Goal: Information Seeking & Learning: Find specific page/section

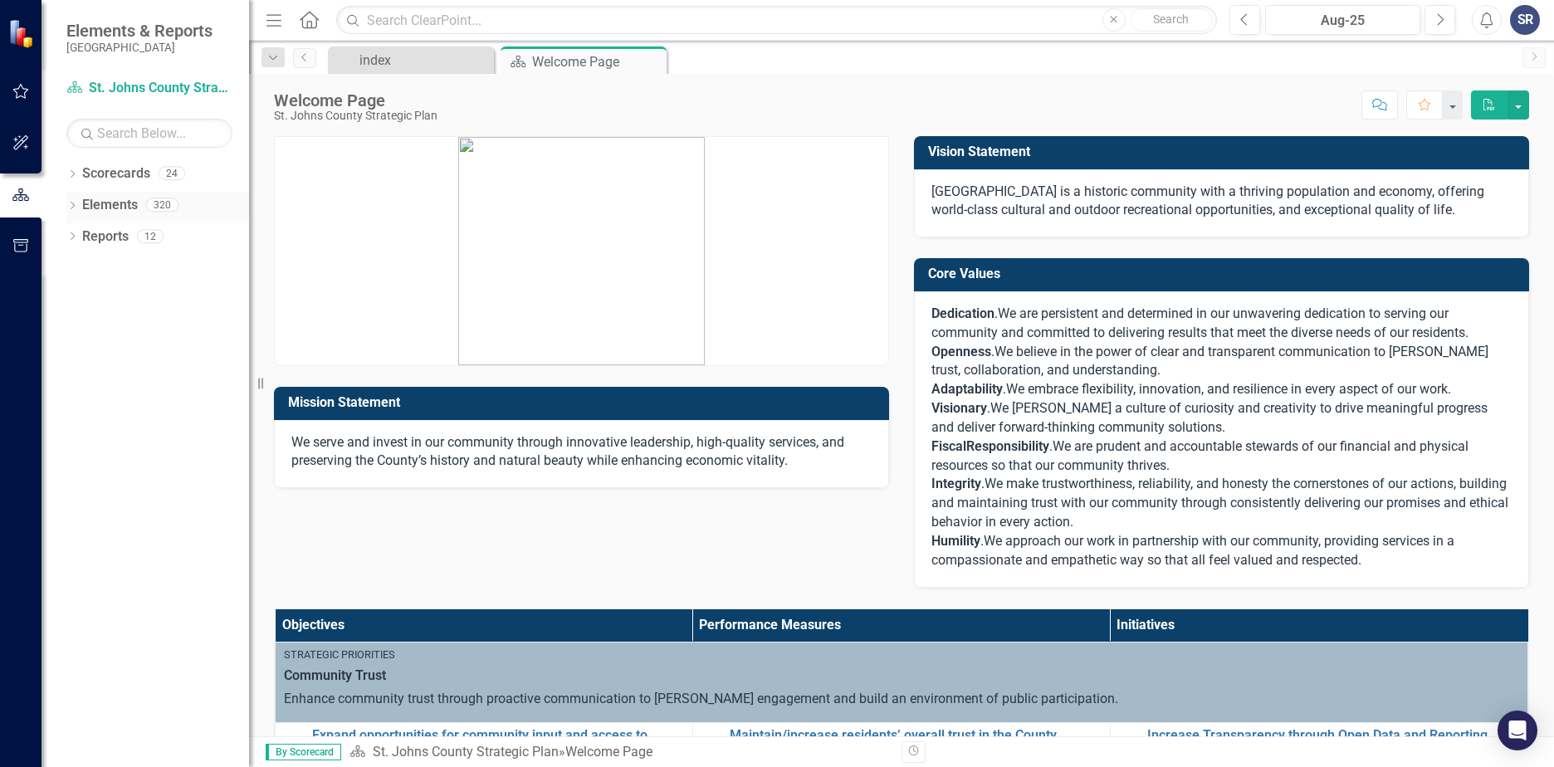
click at [78, 208] on icon "Dropdown" at bounding box center [72, 207] width 12 height 9
click at [82, 271] on icon "Dropdown" at bounding box center [81, 269] width 12 height 9
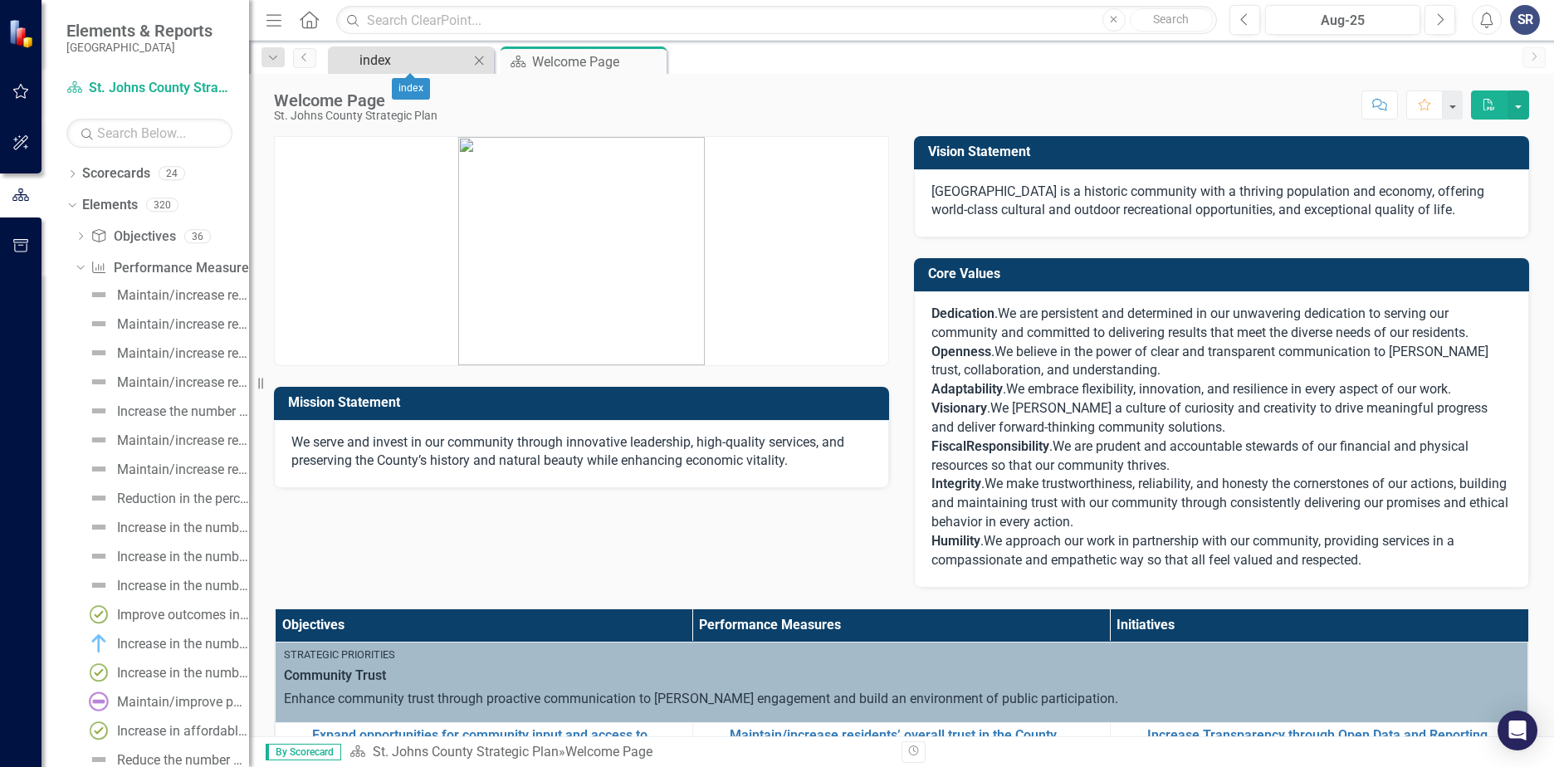
click at [397, 62] on div "index" at bounding box center [414, 60] width 110 height 21
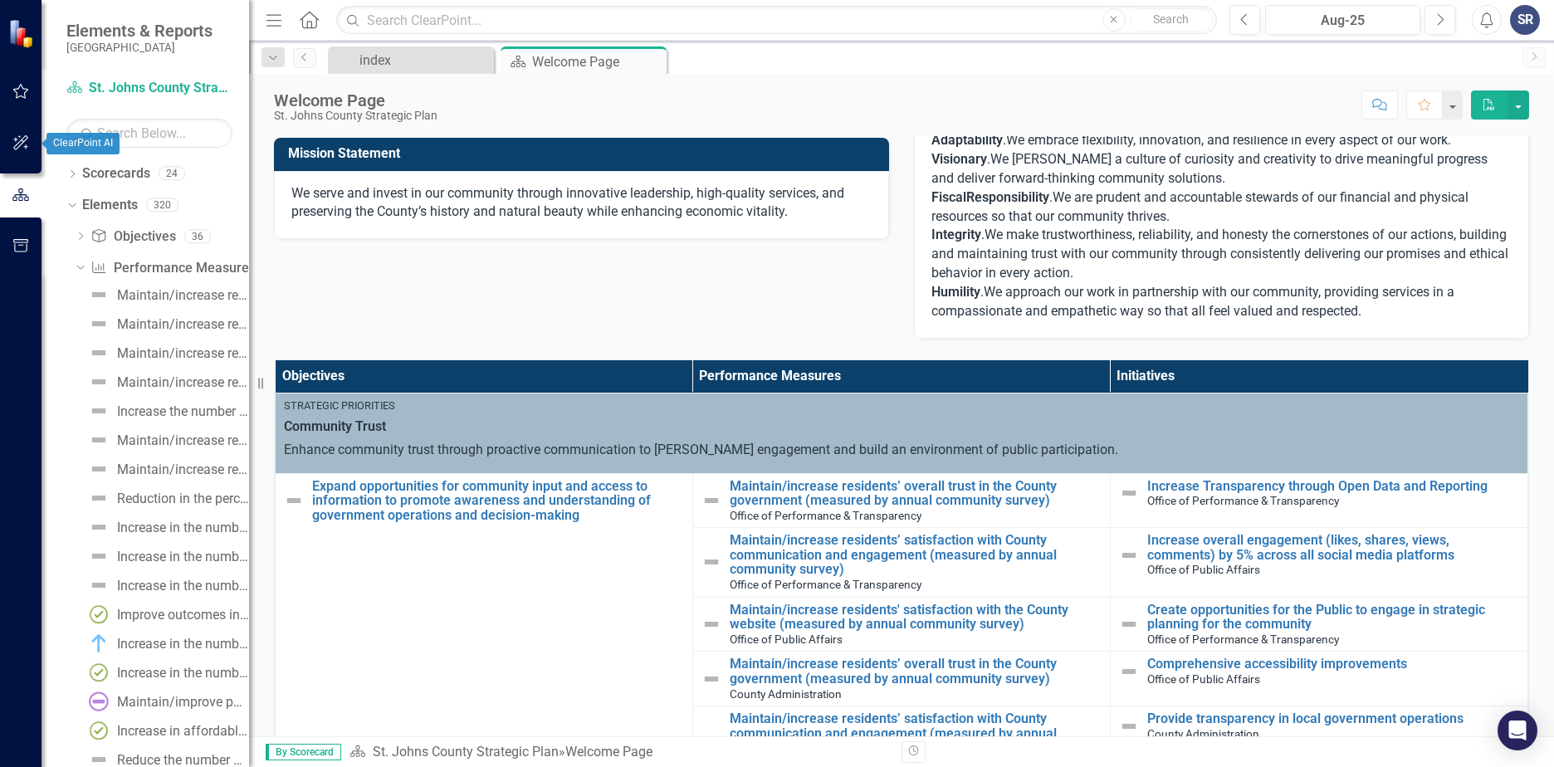
click at [19, 141] on icon "button" at bounding box center [20, 142] width 17 height 13
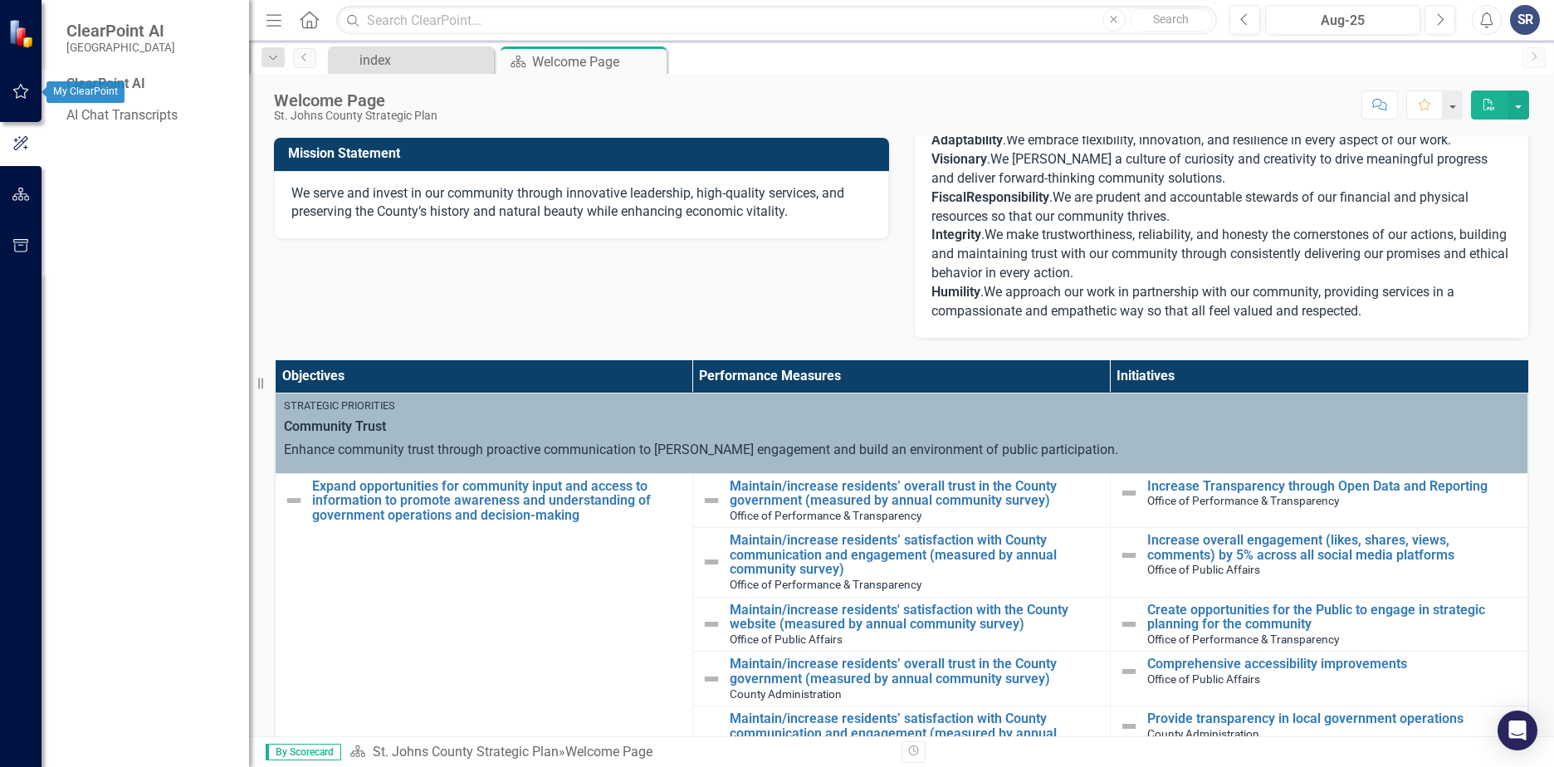
click at [16, 104] on button "button" at bounding box center [20, 92] width 37 height 35
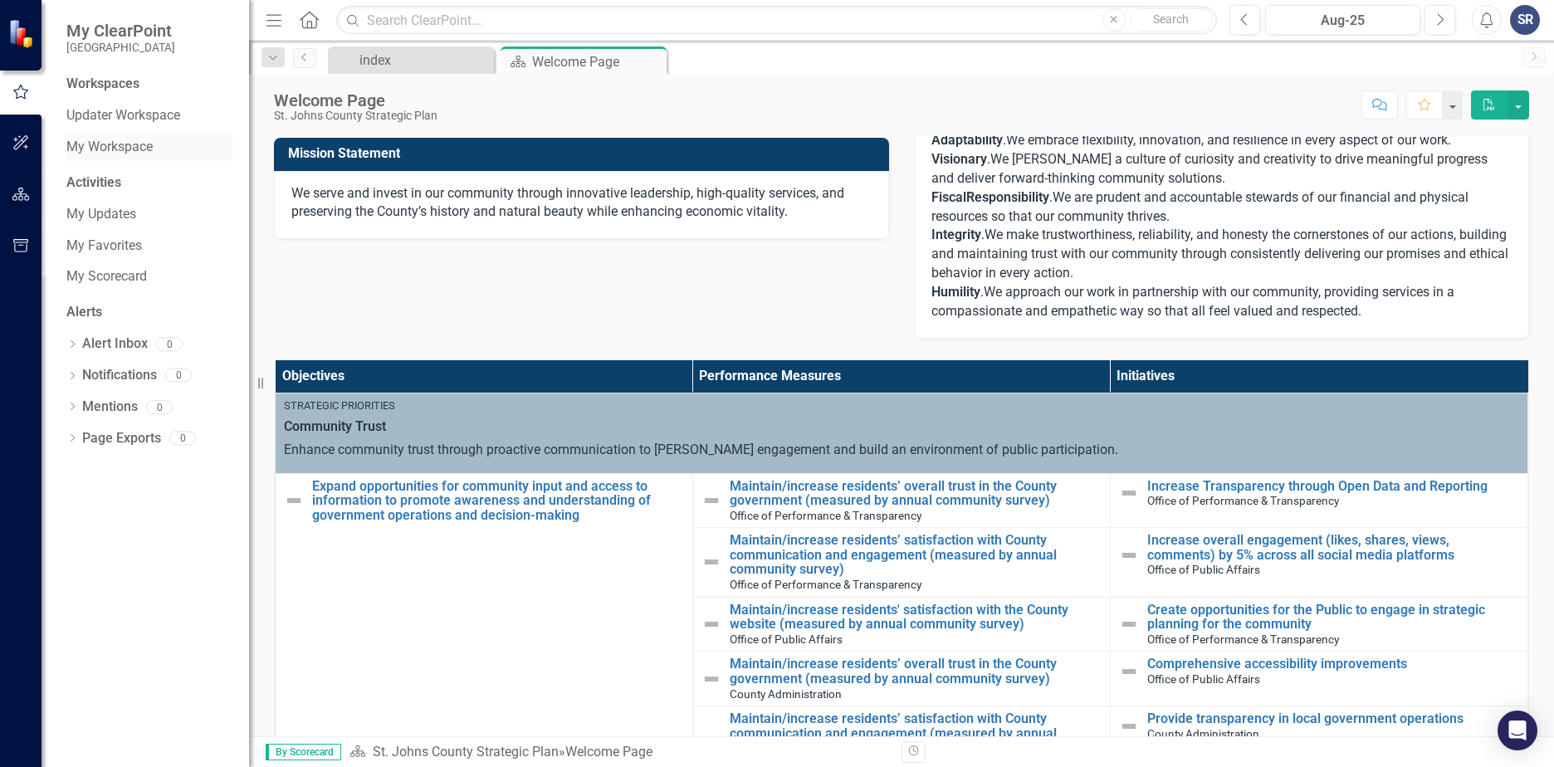
click at [109, 151] on link "My Workspace" at bounding box center [149, 147] width 166 height 19
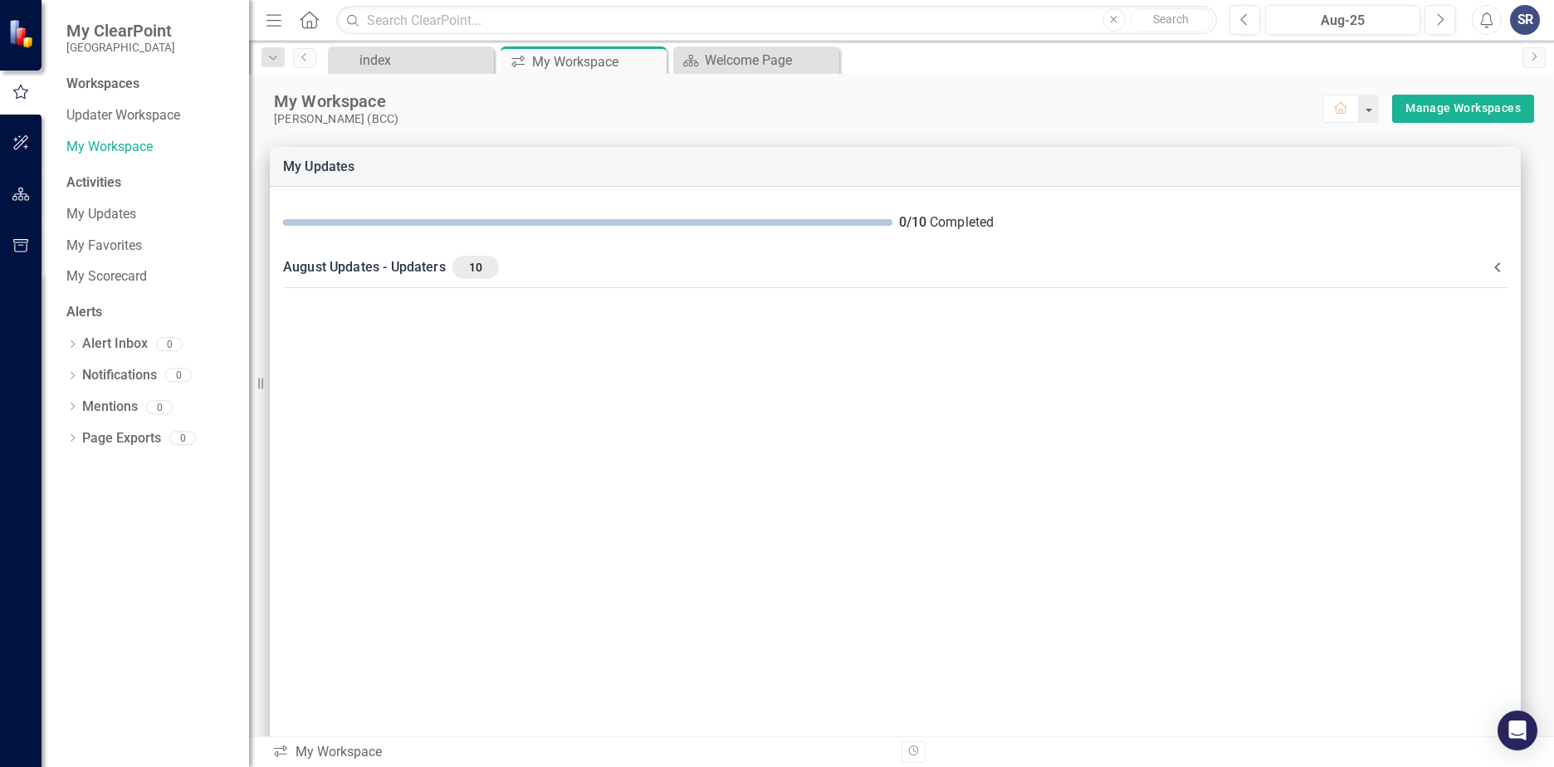
click at [310, 15] on icon "Home" at bounding box center [309, 19] width 22 height 17
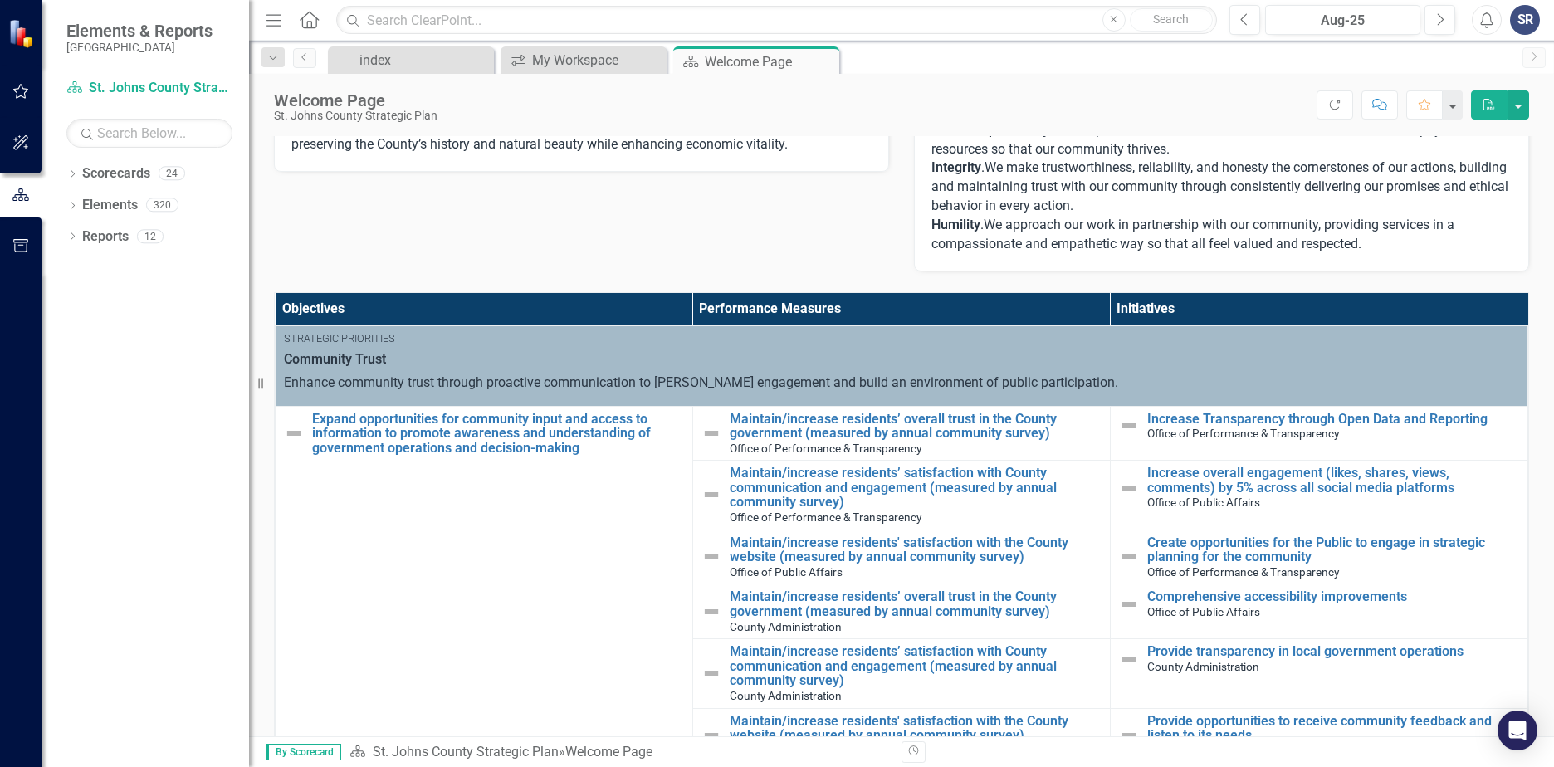
scroll to position [506, 0]
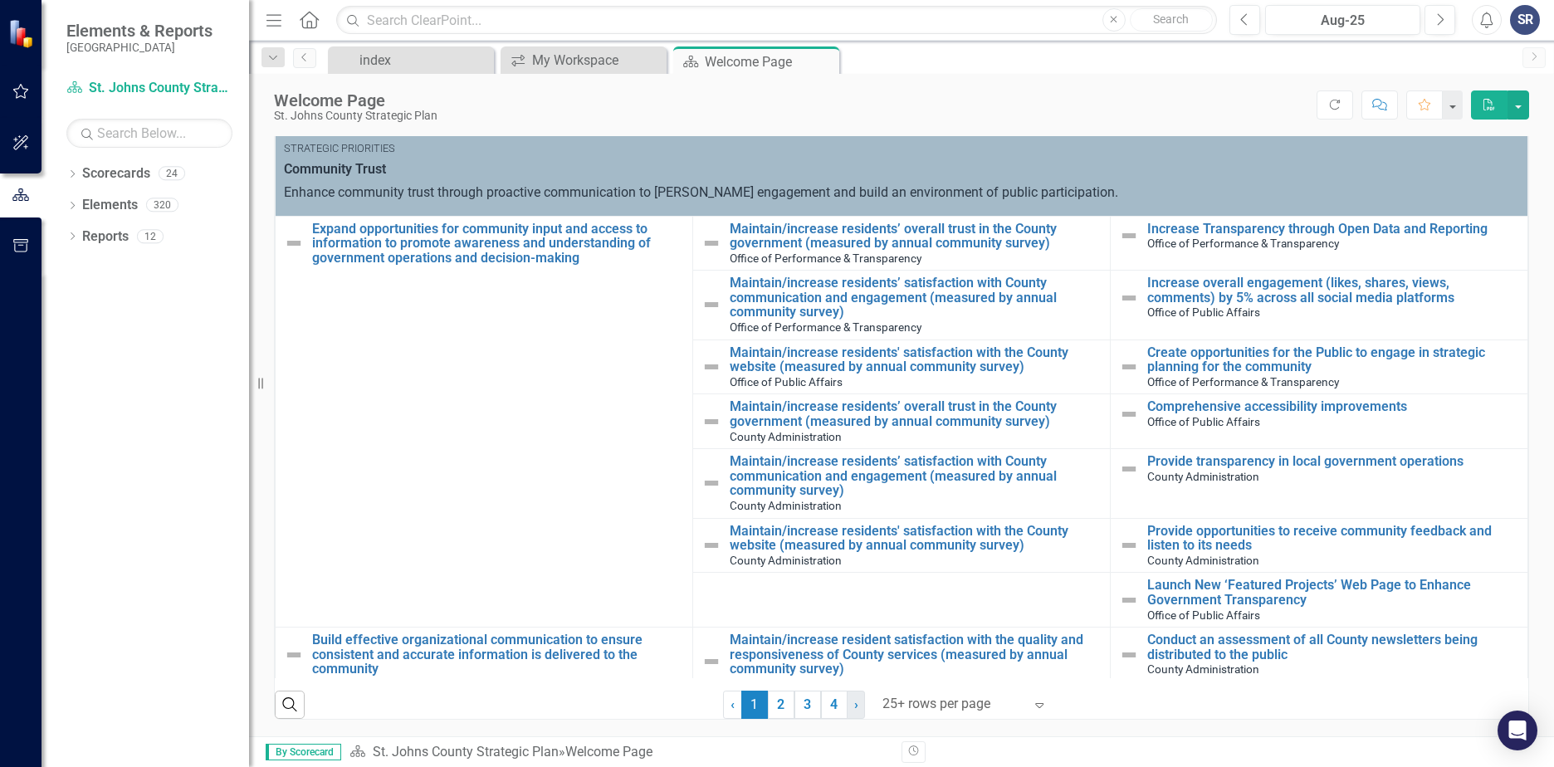
click at [858, 710] on link "› Next" at bounding box center [856, 705] width 18 height 28
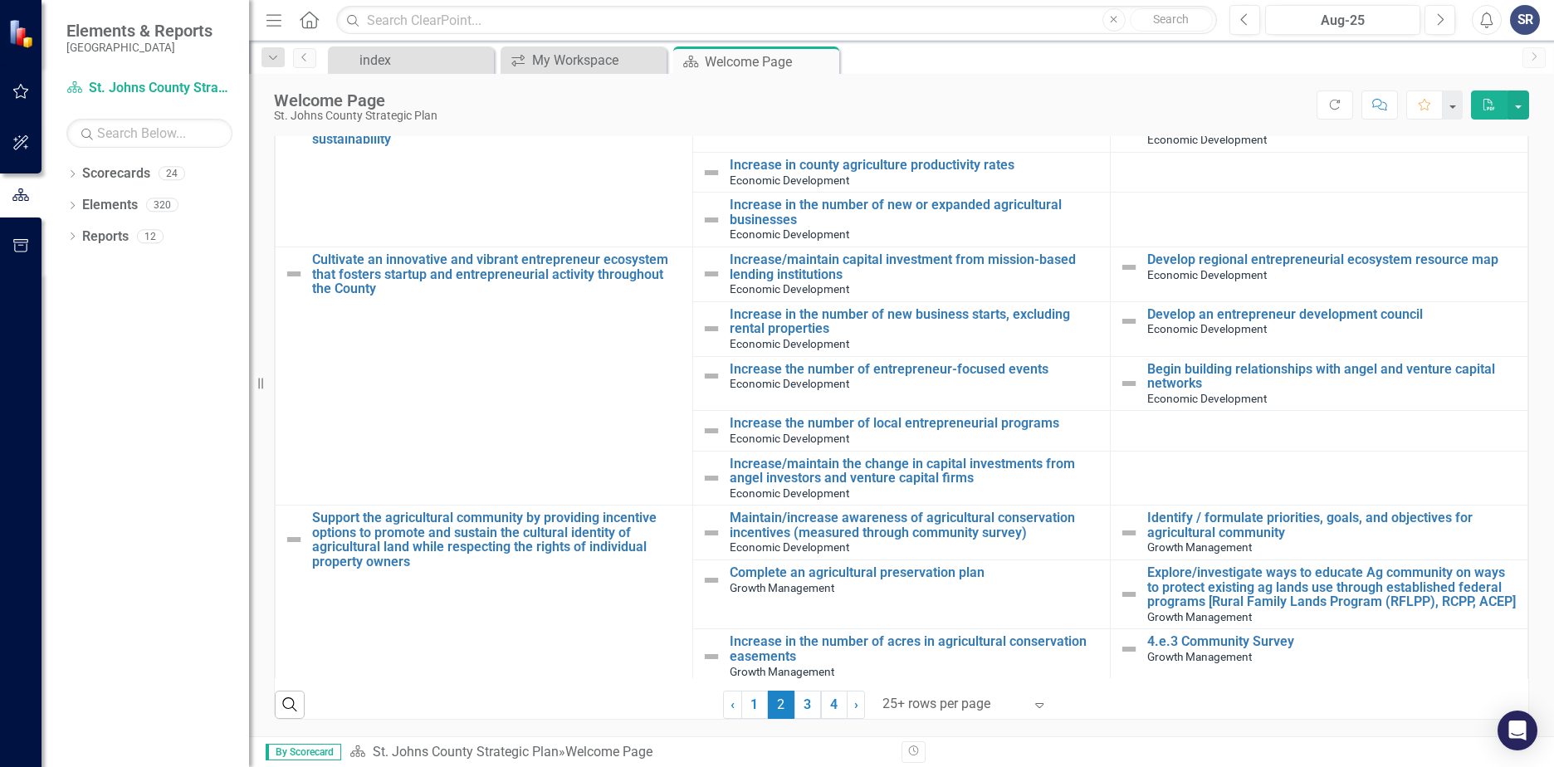
scroll to position [2374, 0]
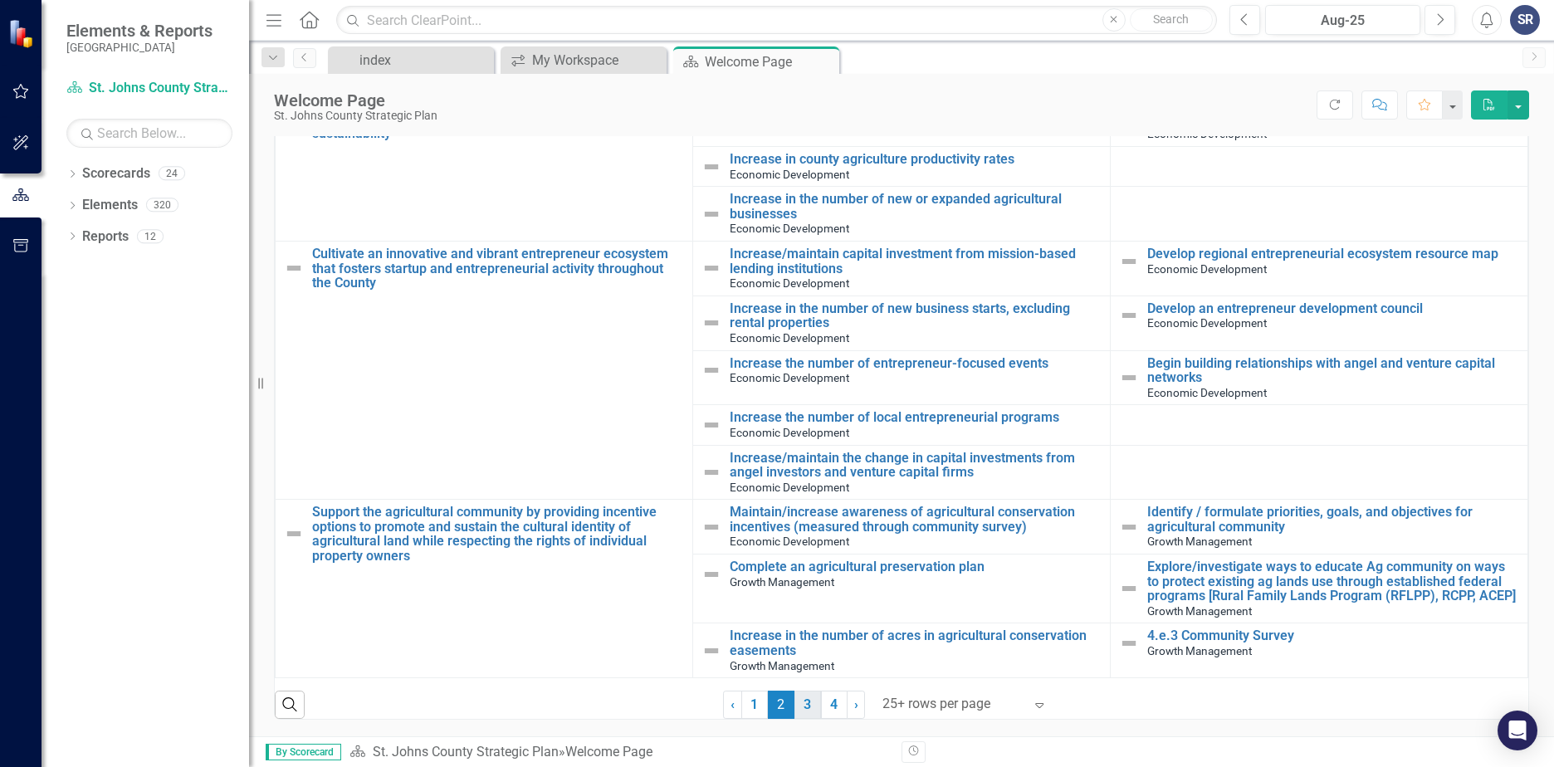
click at [804, 709] on link "3" at bounding box center [807, 705] width 27 height 28
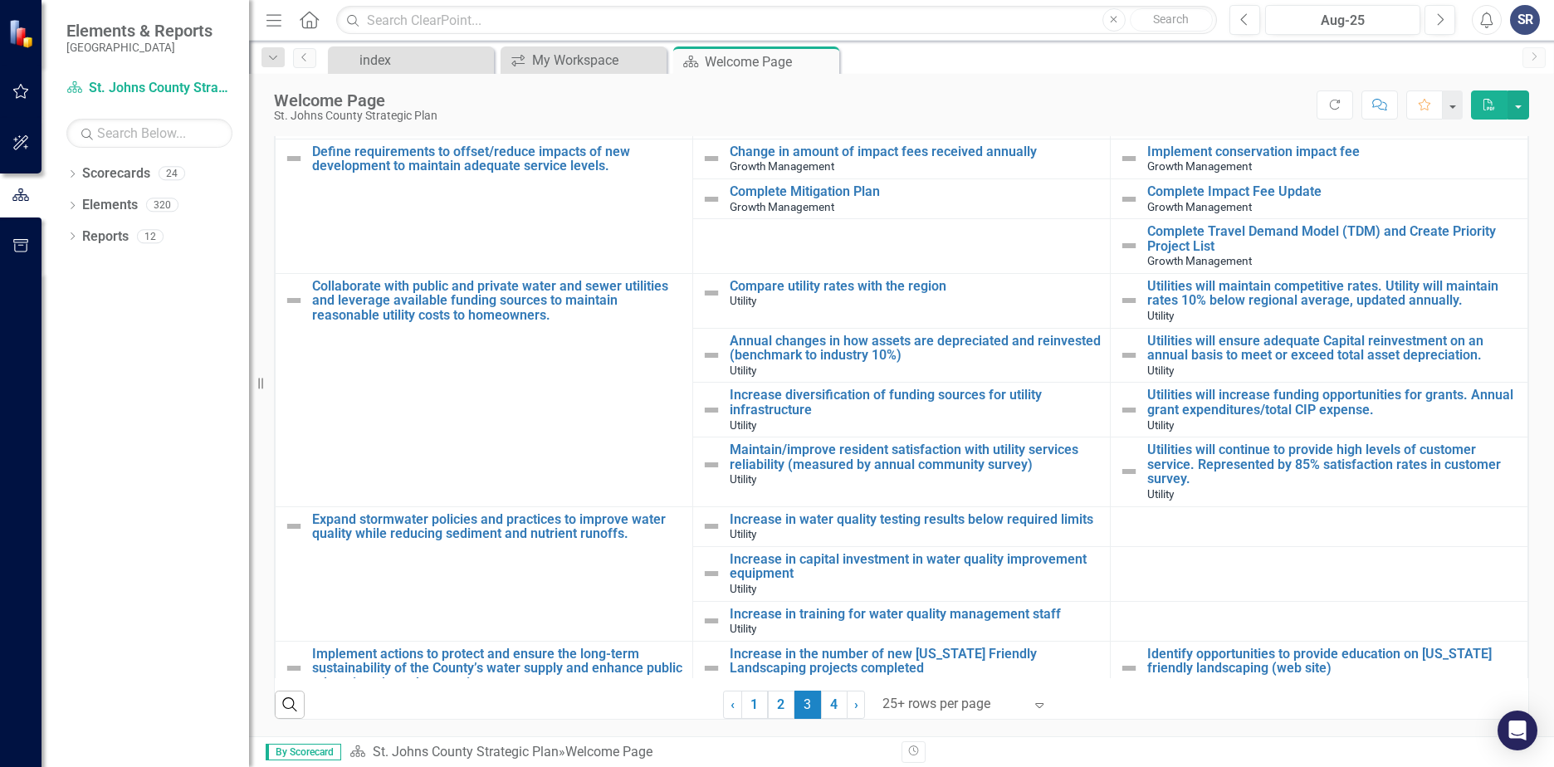
scroll to position [1127, 0]
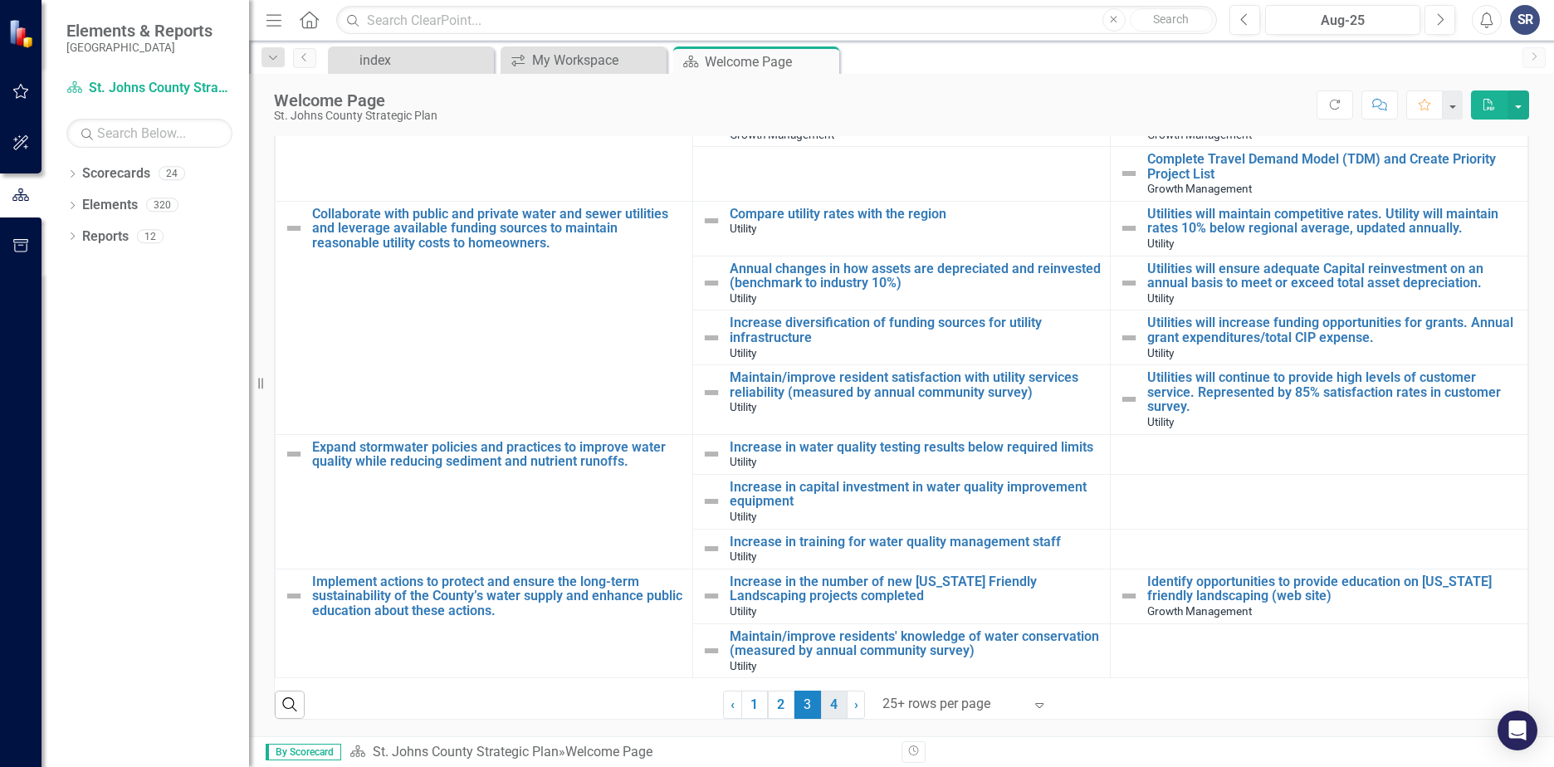
click at [824, 708] on link "4" at bounding box center [834, 705] width 27 height 28
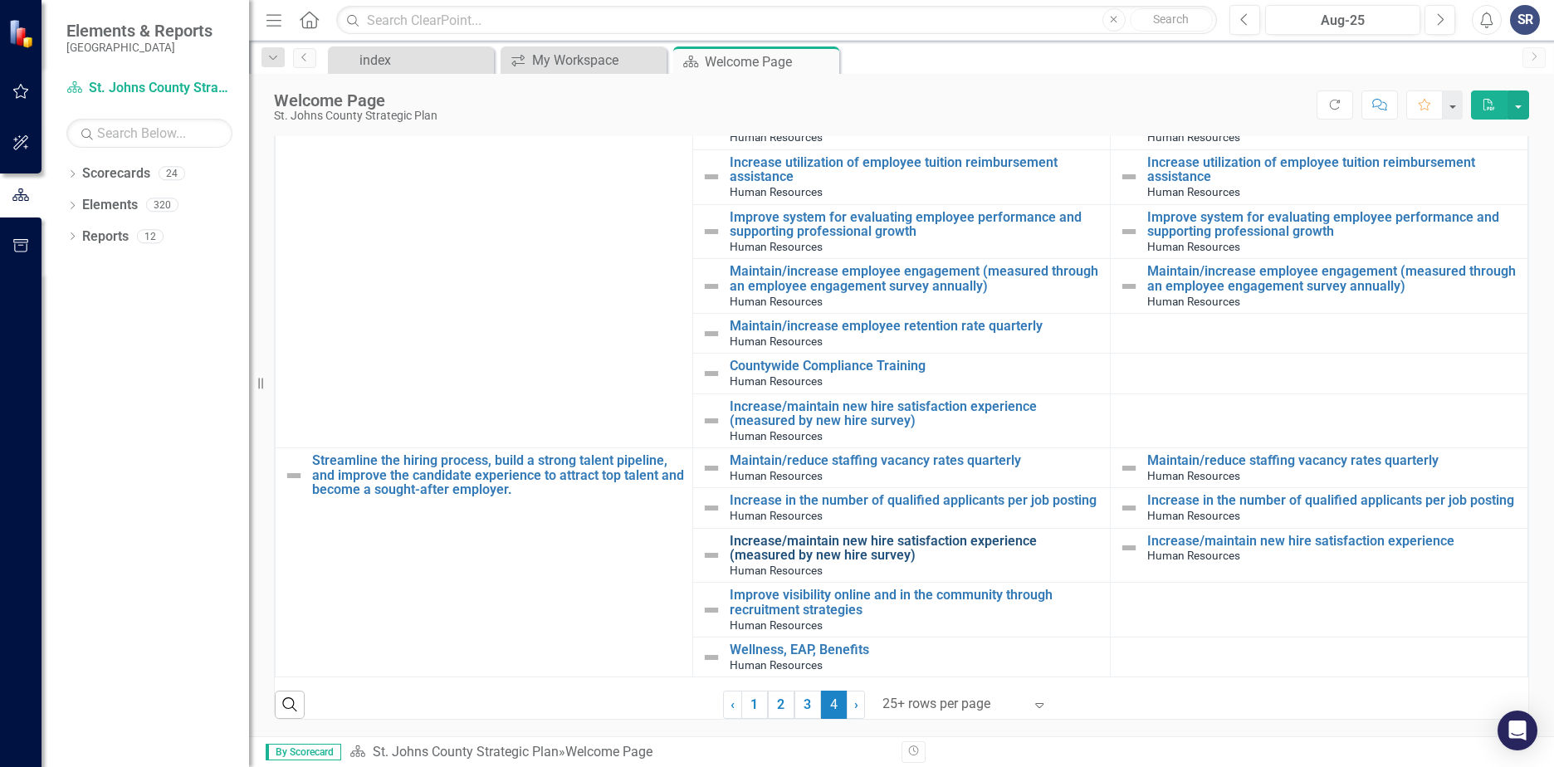
scroll to position [851, 0]
click at [854, 706] on span "›" at bounding box center [856, 705] width 4 height 16
click at [847, 707] on link "› Next" at bounding box center [856, 705] width 18 height 28
click at [288, 710] on icon "Search" at bounding box center [290, 704] width 18 height 15
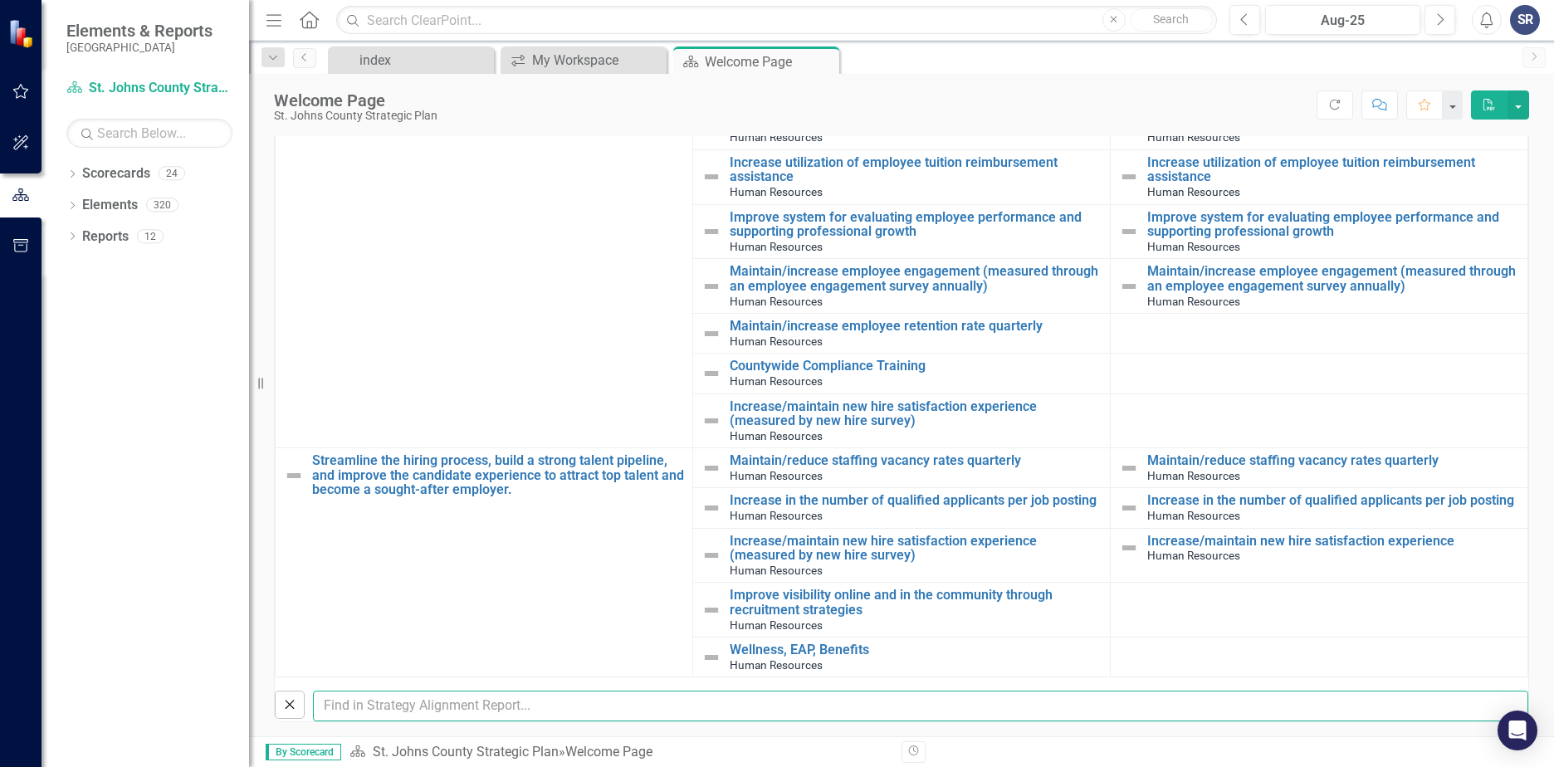
click at [374, 702] on input "text" at bounding box center [920, 706] width 1215 height 31
type input "board of county commissioners"
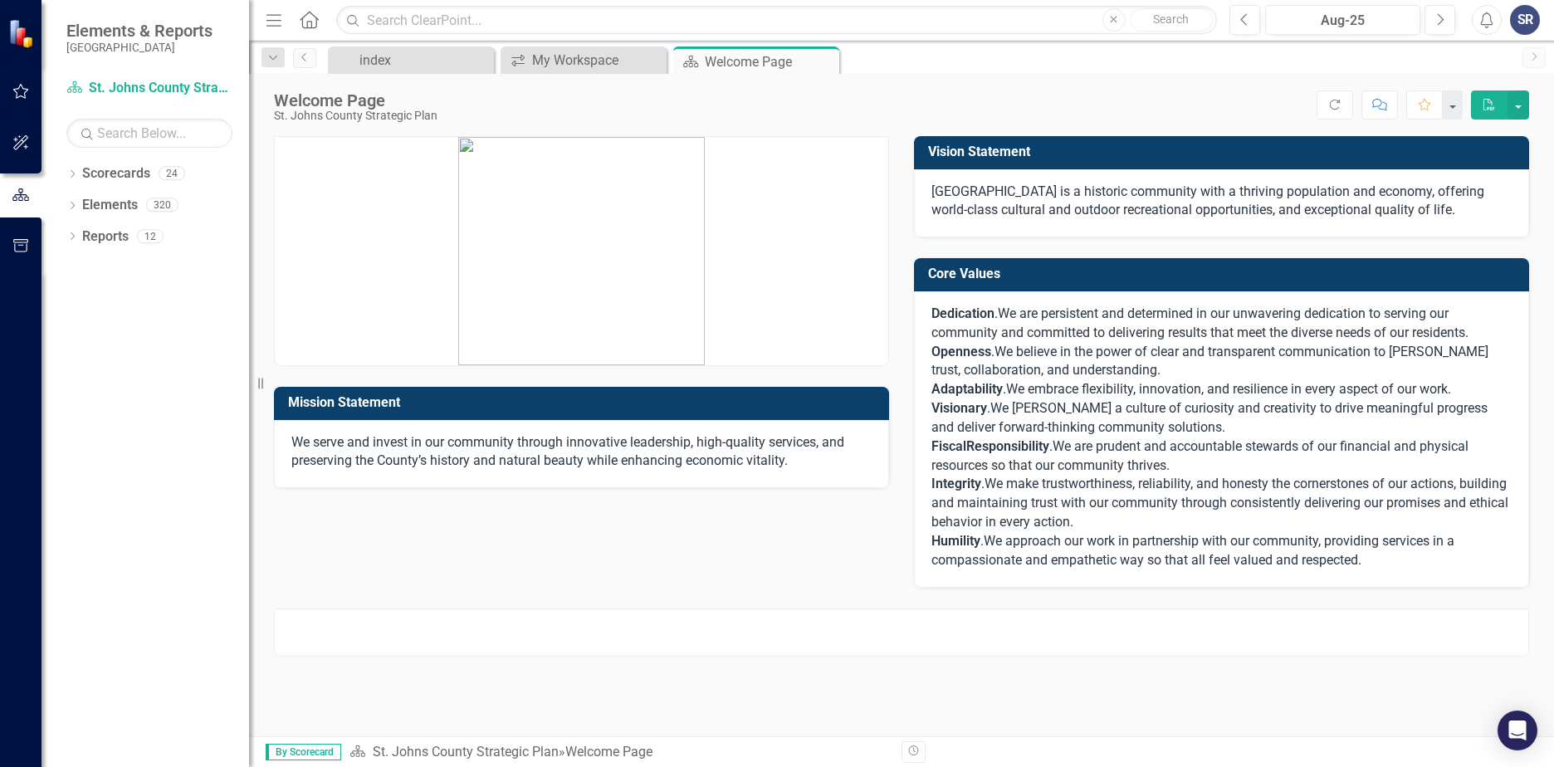
scroll to position [0, 0]
click at [565, 64] on div "My Workspace" at bounding box center [587, 60] width 110 height 21
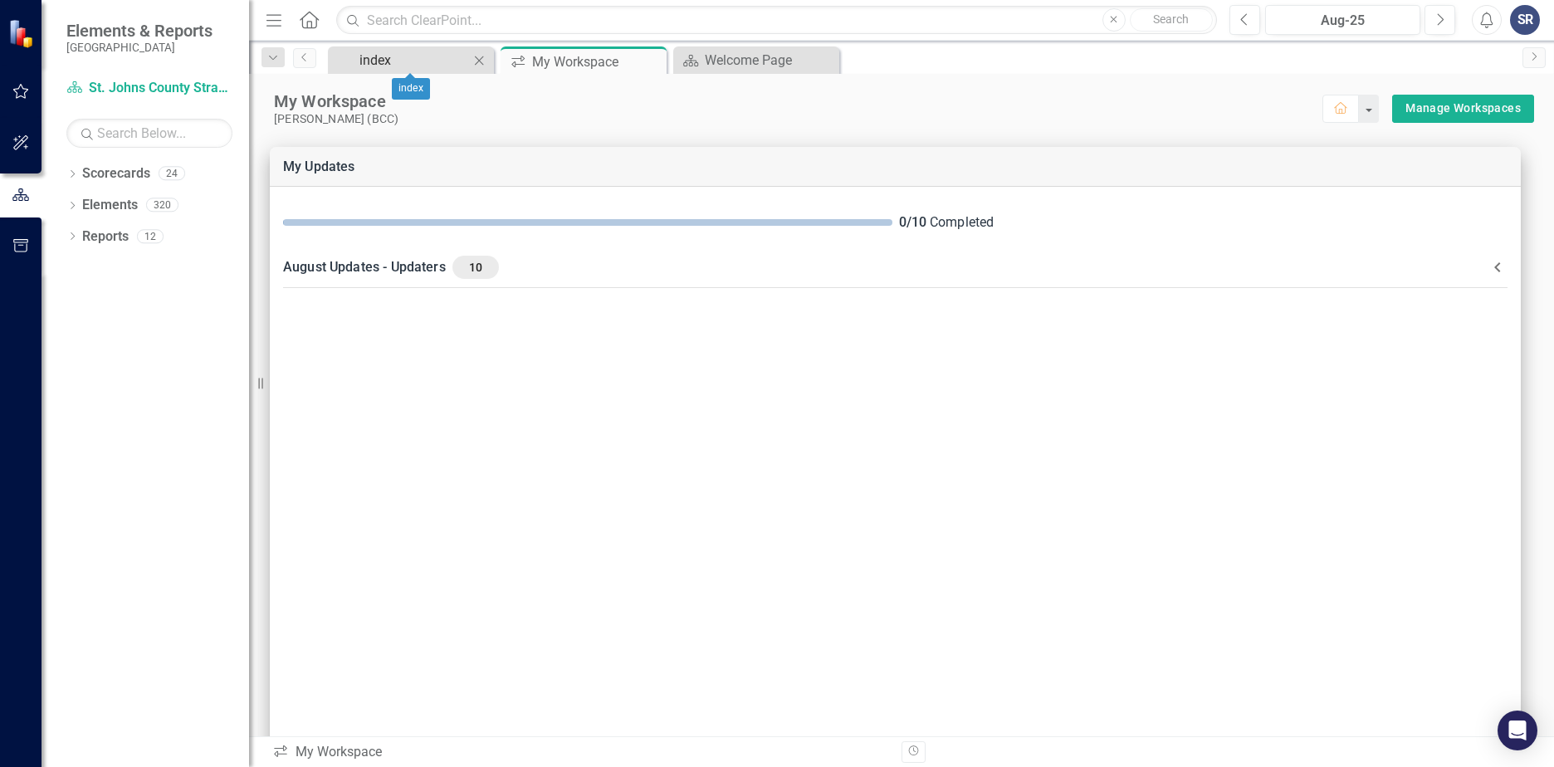
click at [426, 65] on div "index" at bounding box center [414, 60] width 110 height 21
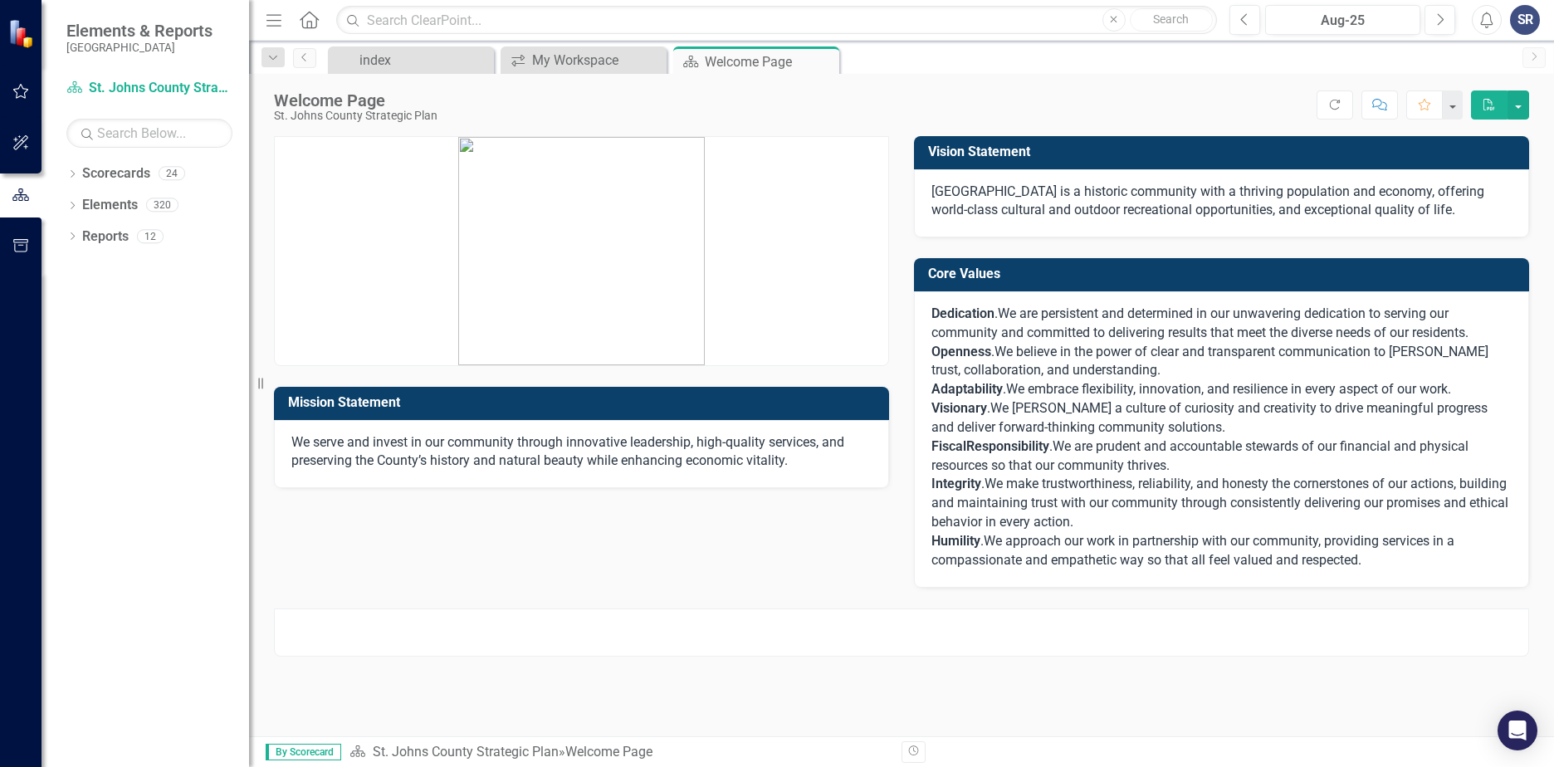
click at [299, 32] on div "Menu Home Search Close Search" at bounding box center [737, 20] width 951 height 32
click at [301, 27] on icon "Home" at bounding box center [309, 19] width 22 height 17
click at [526, 20] on input "text" at bounding box center [776, 20] width 881 height 29
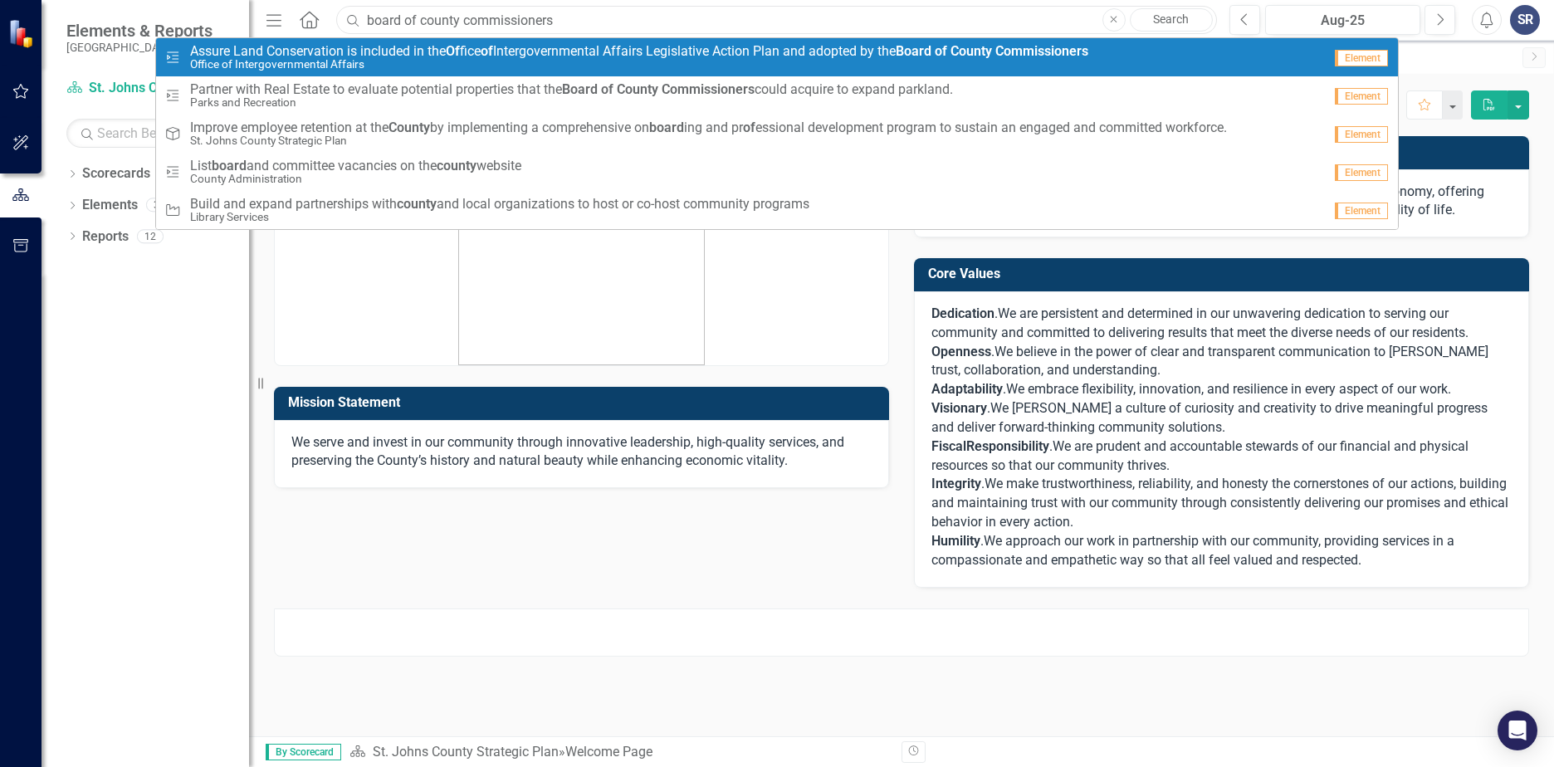
type input "board of county commissioners"
click at [1151, 21] on link "Search" at bounding box center [1171, 19] width 83 height 23
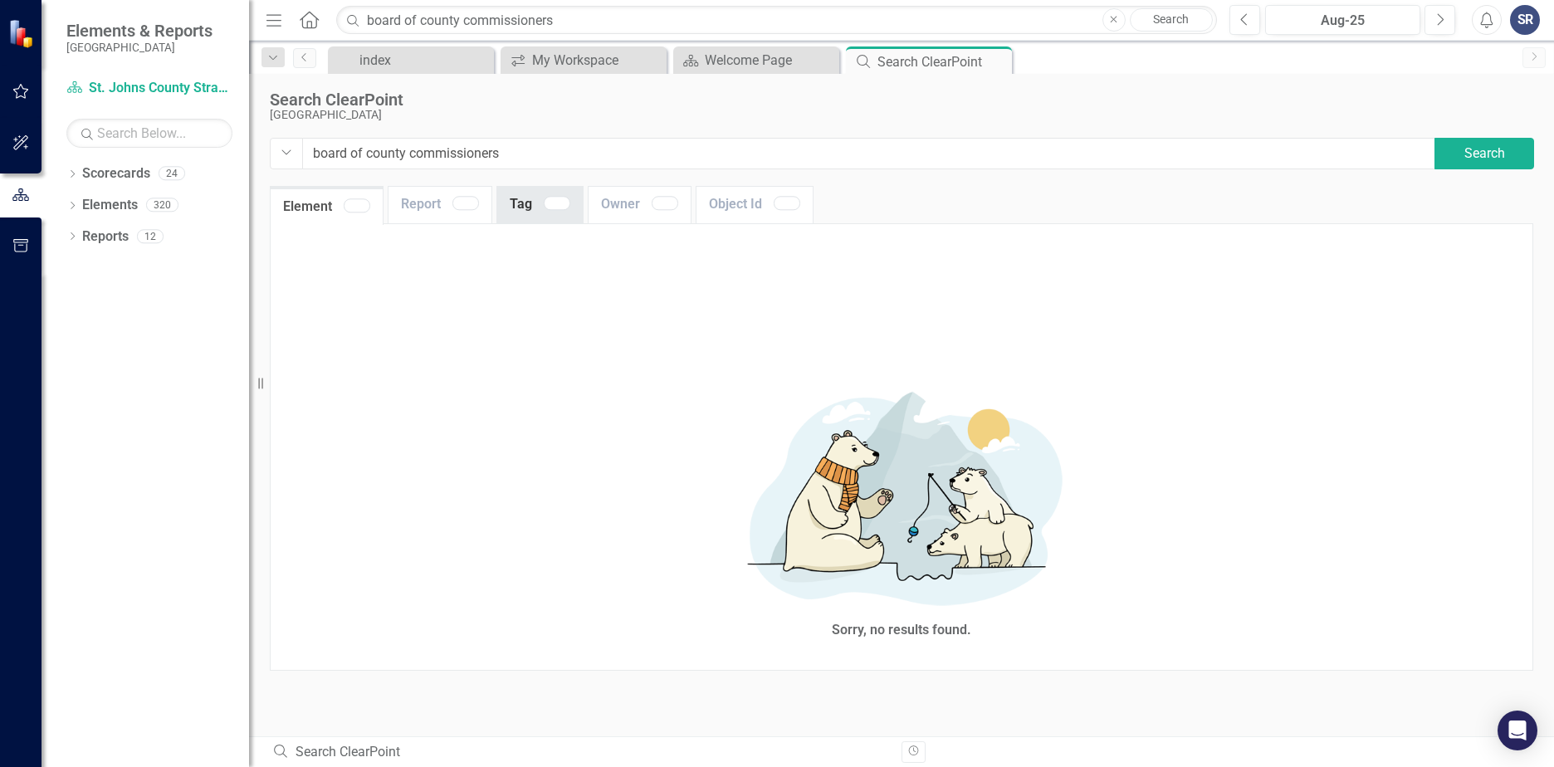
type input "board+of+county+commissioners"
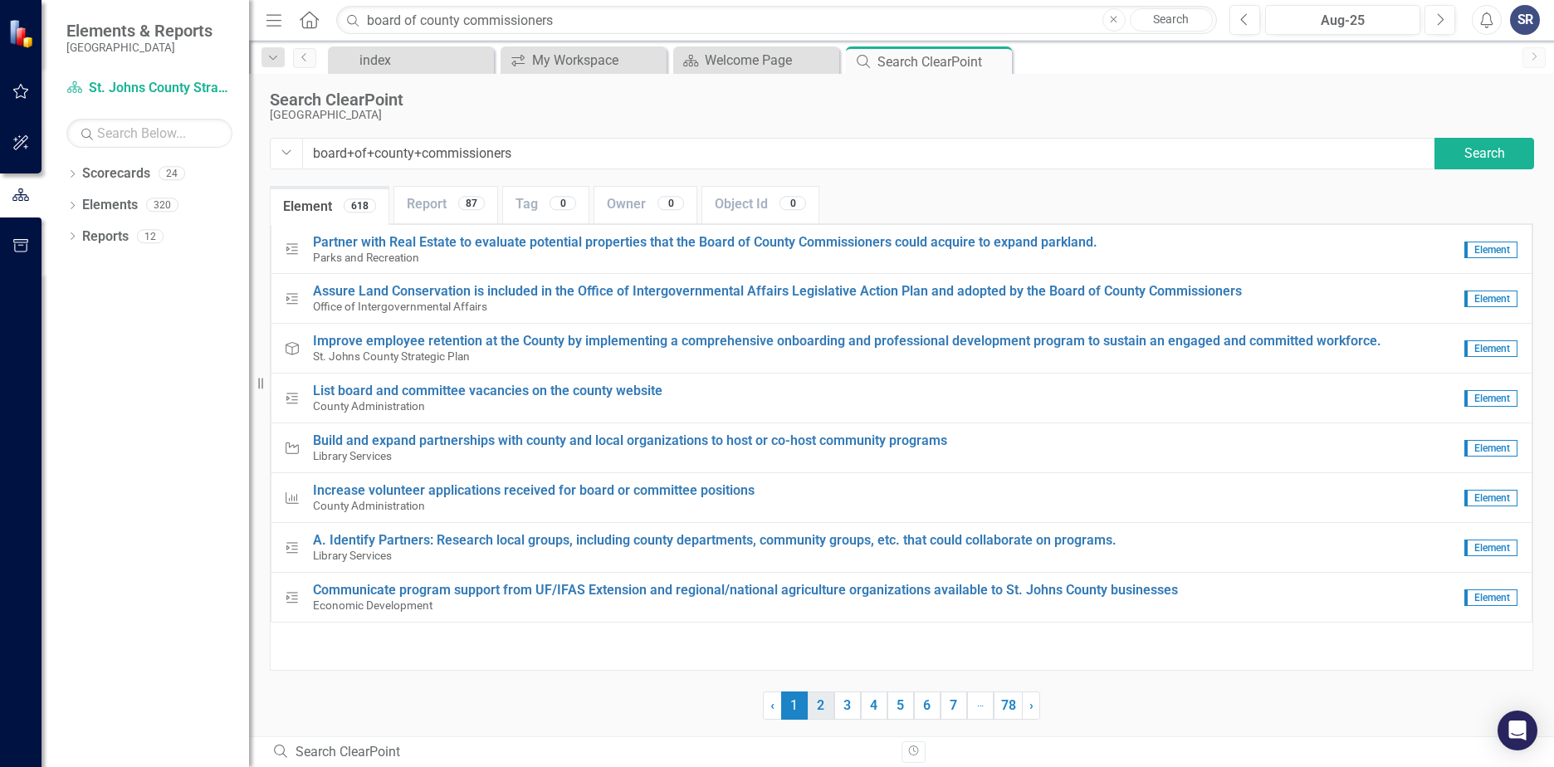
click at [826, 710] on link "2" at bounding box center [821, 706] width 27 height 28
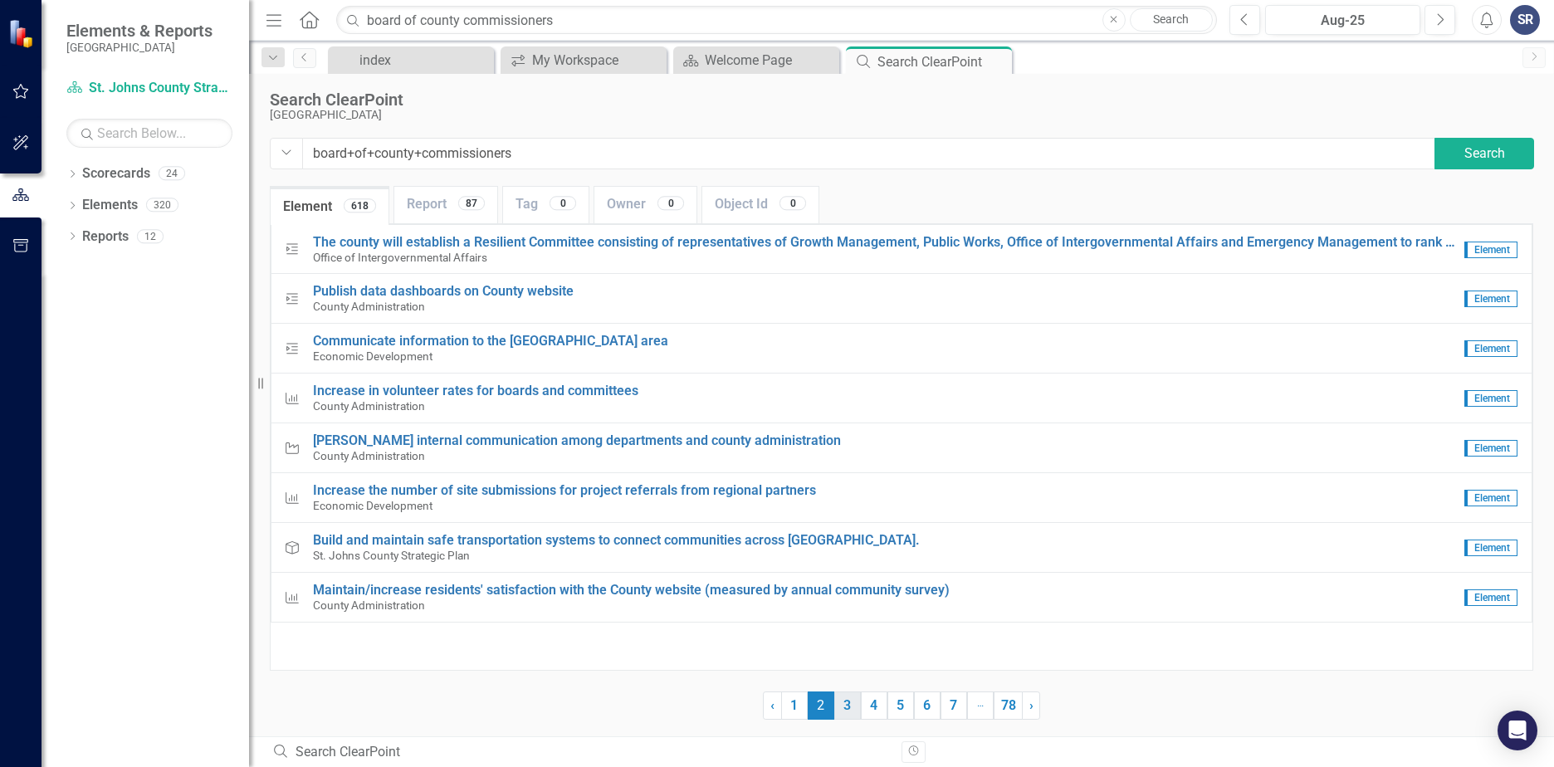
click at [852, 709] on link "3" at bounding box center [847, 706] width 27 height 28
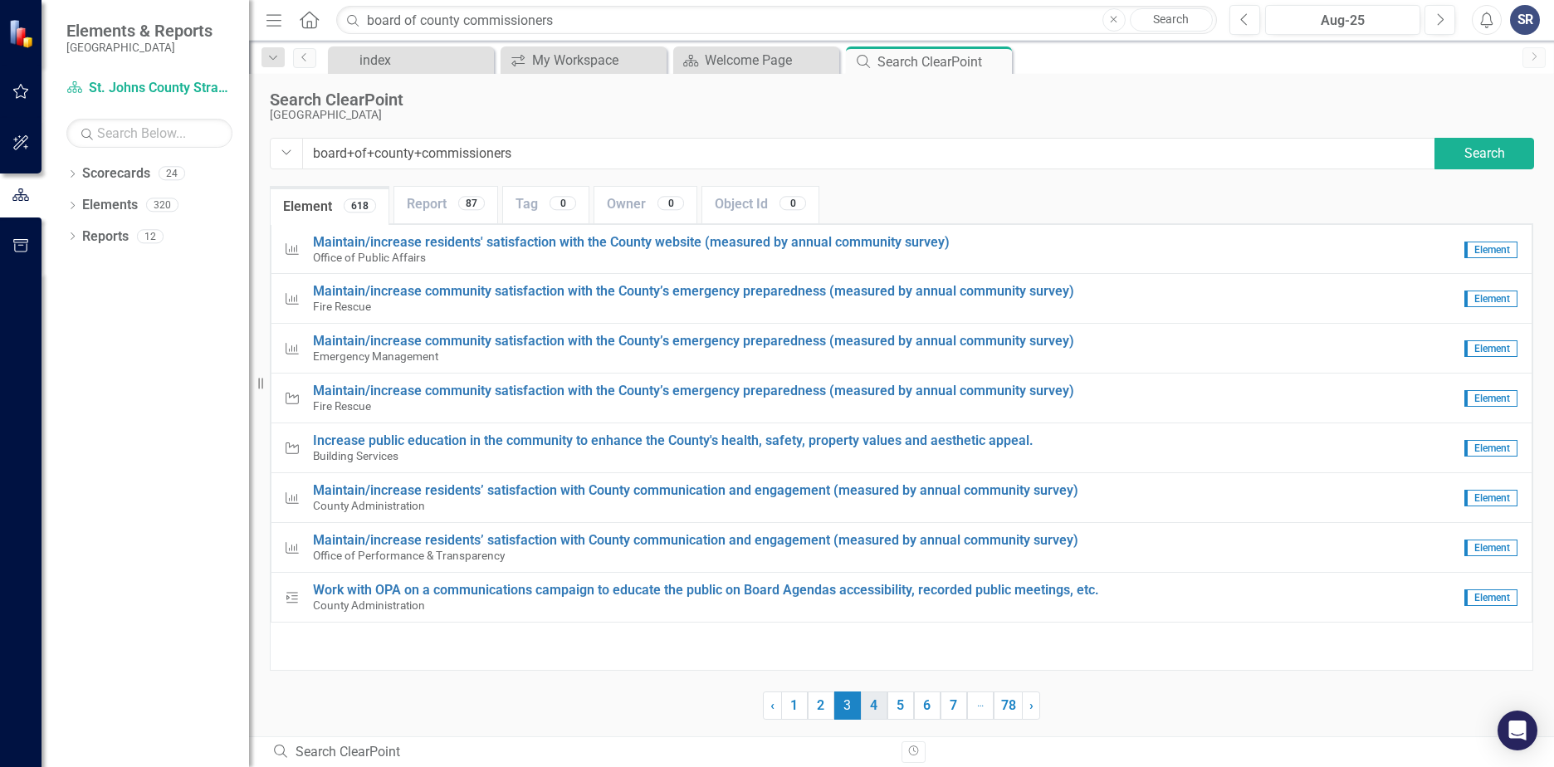
click at [866, 710] on link "4" at bounding box center [874, 706] width 27 height 28
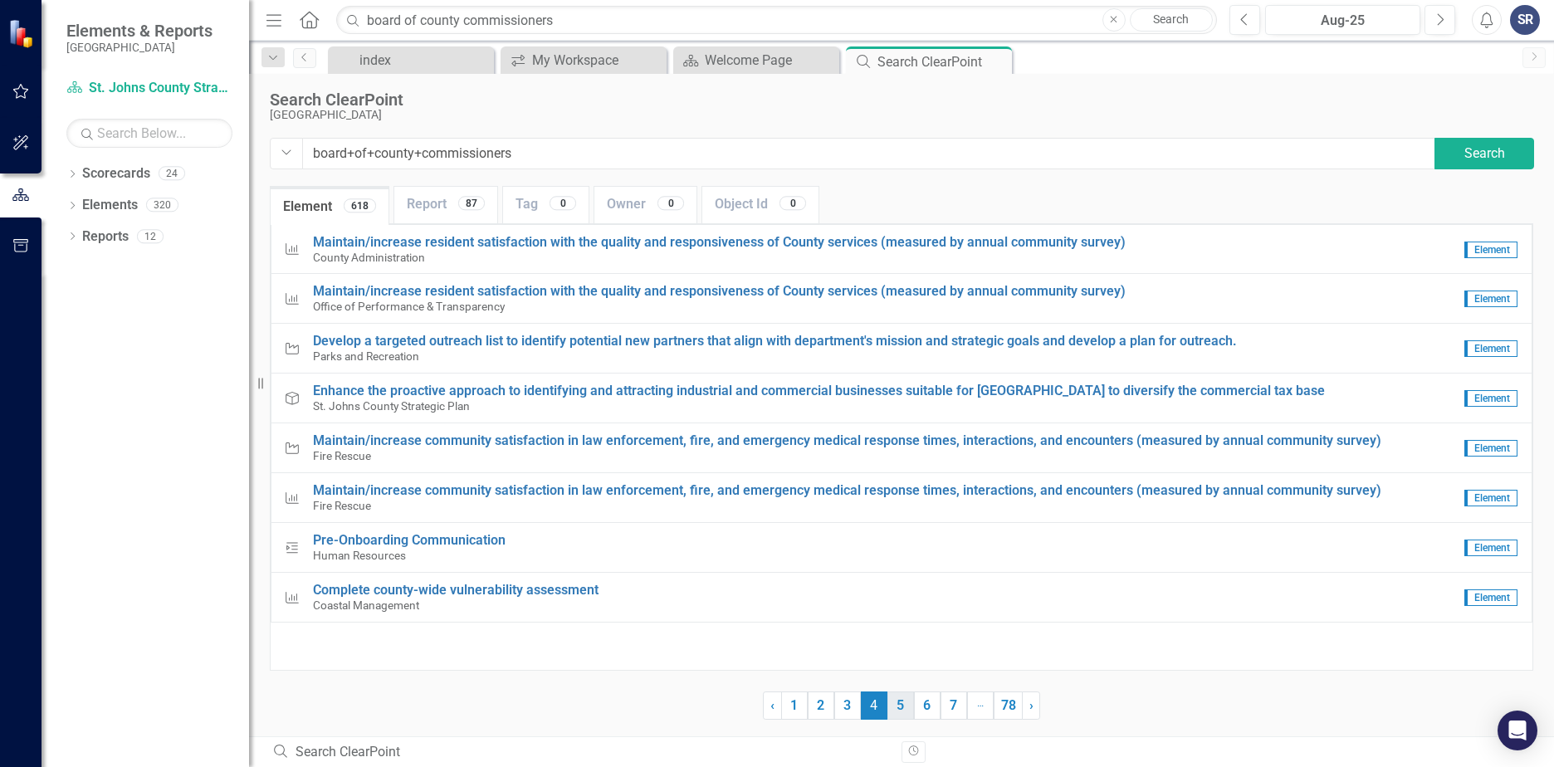
click at [901, 712] on link "5" at bounding box center [900, 706] width 27 height 28
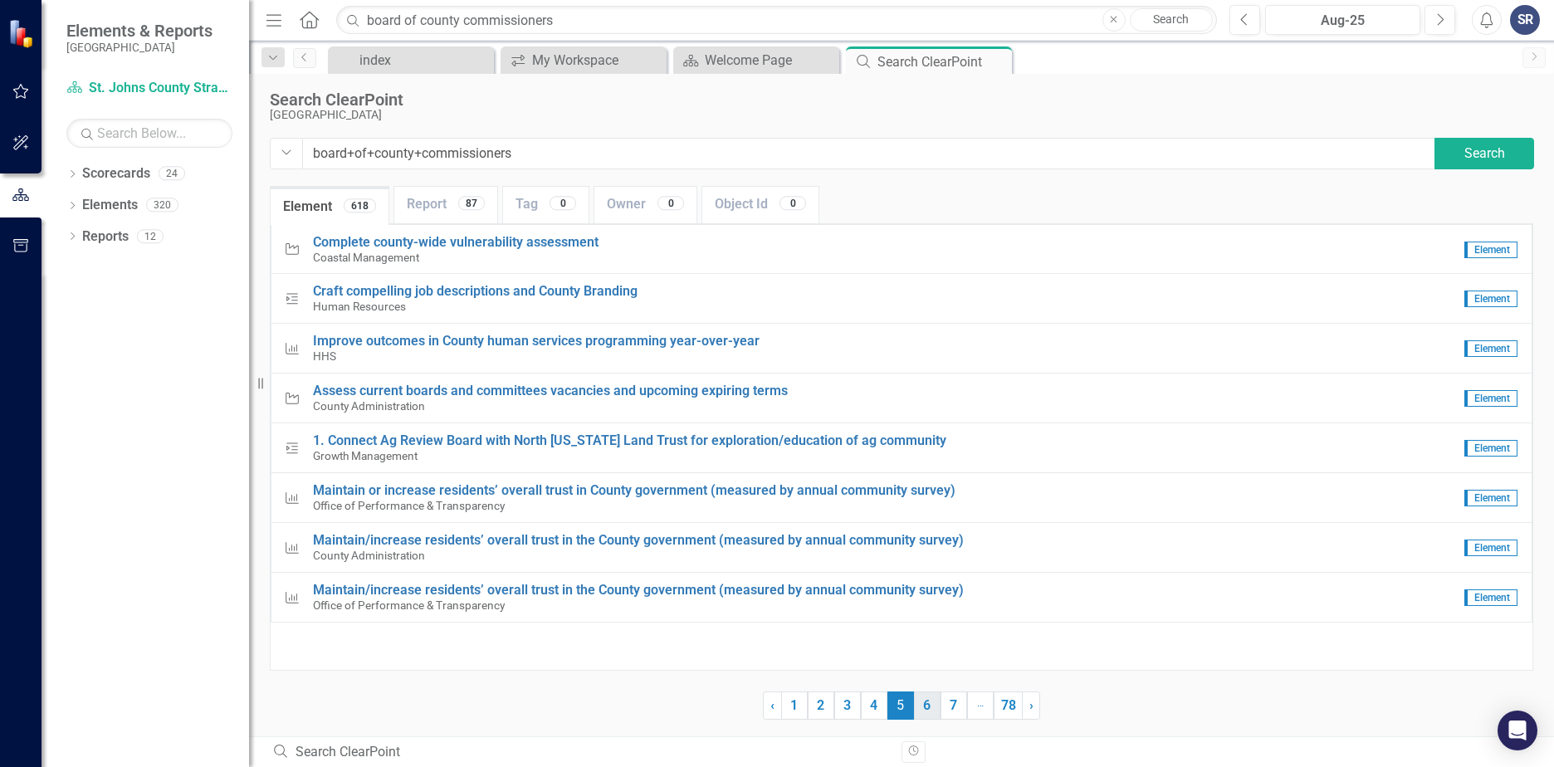
click at [928, 716] on link "6" at bounding box center [927, 706] width 27 height 28
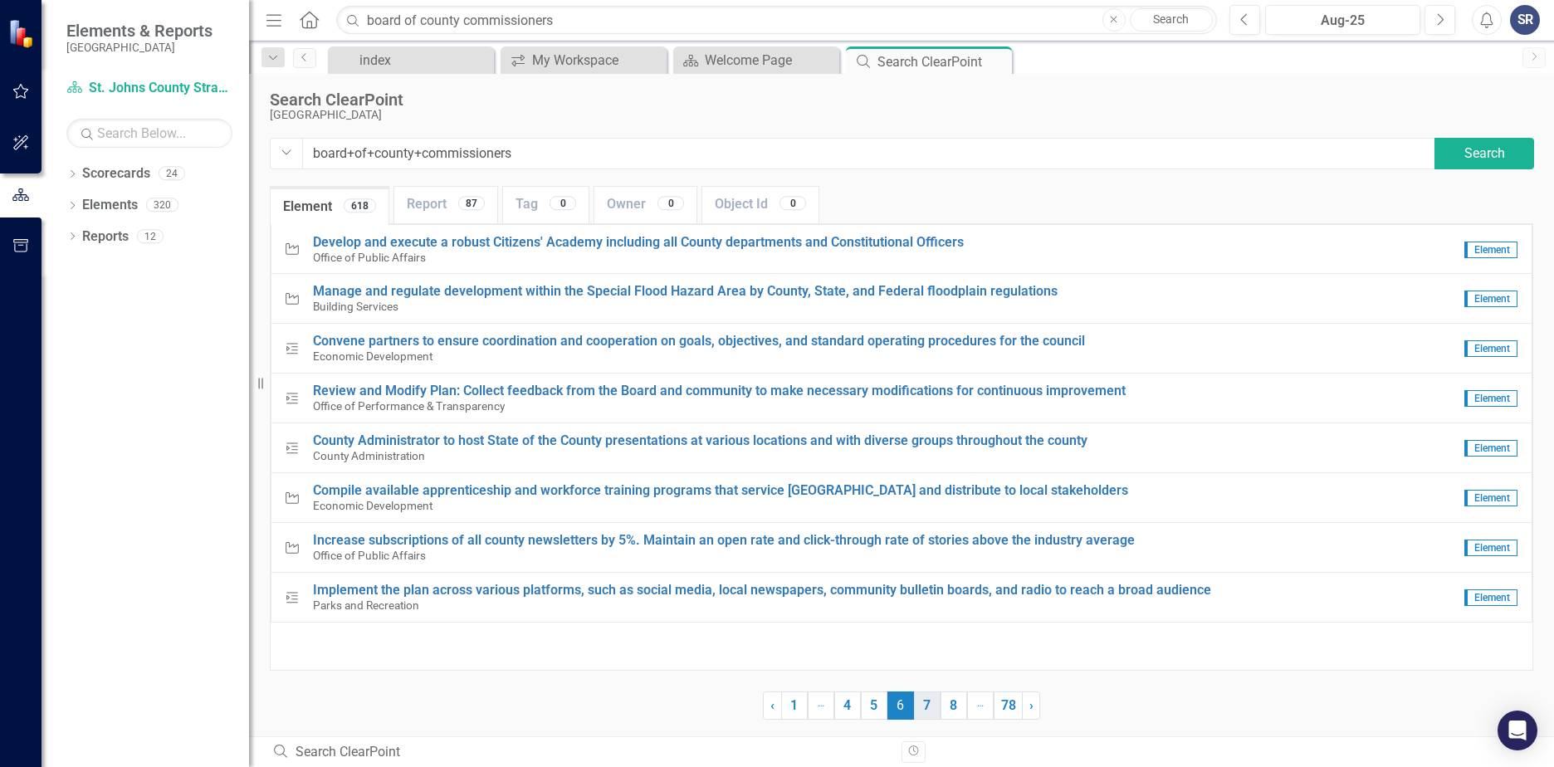
click at [926, 711] on link "7" at bounding box center [927, 706] width 27 height 28
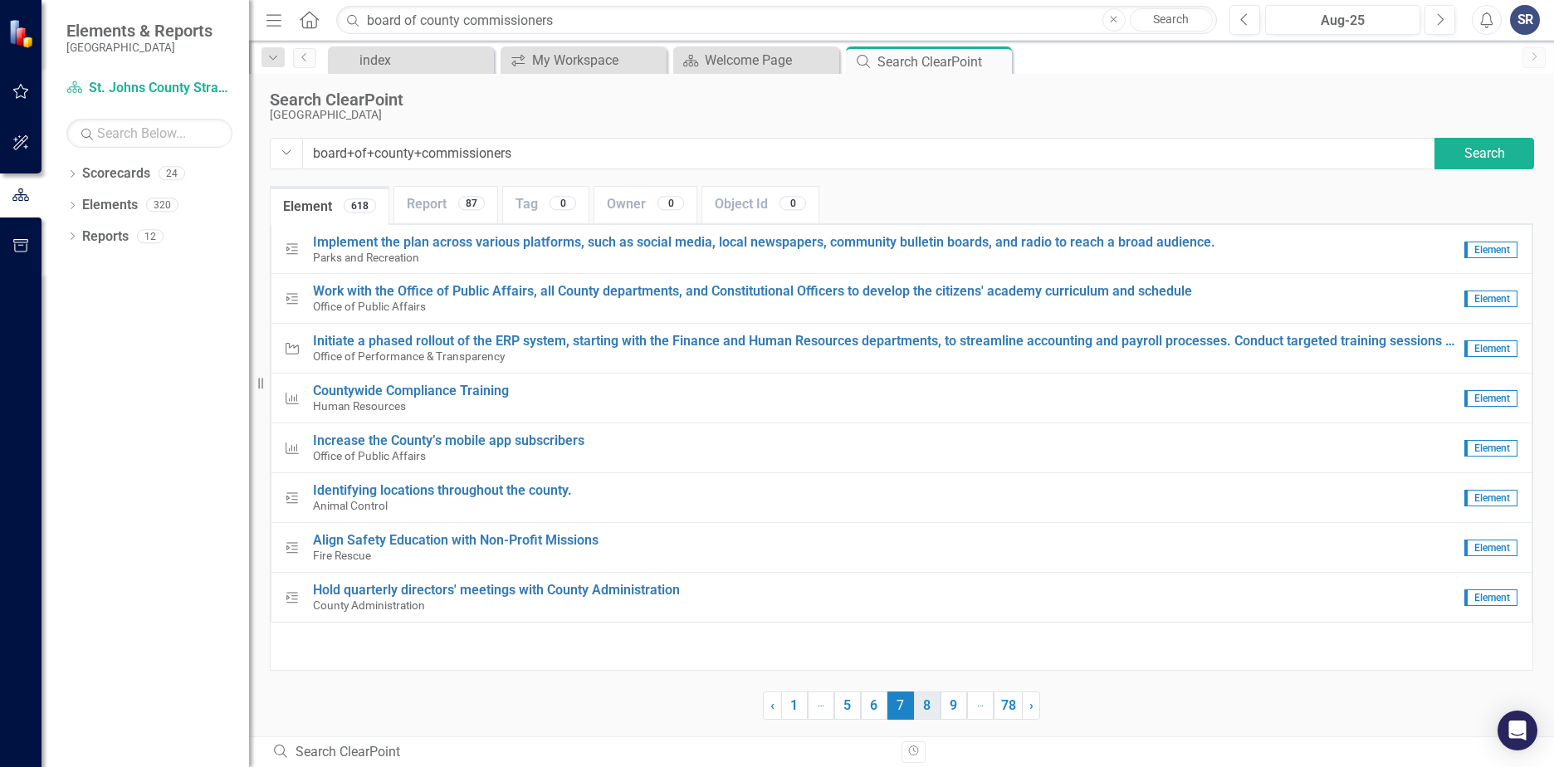
click at [931, 711] on link "8" at bounding box center [927, 706] width 27 height 28
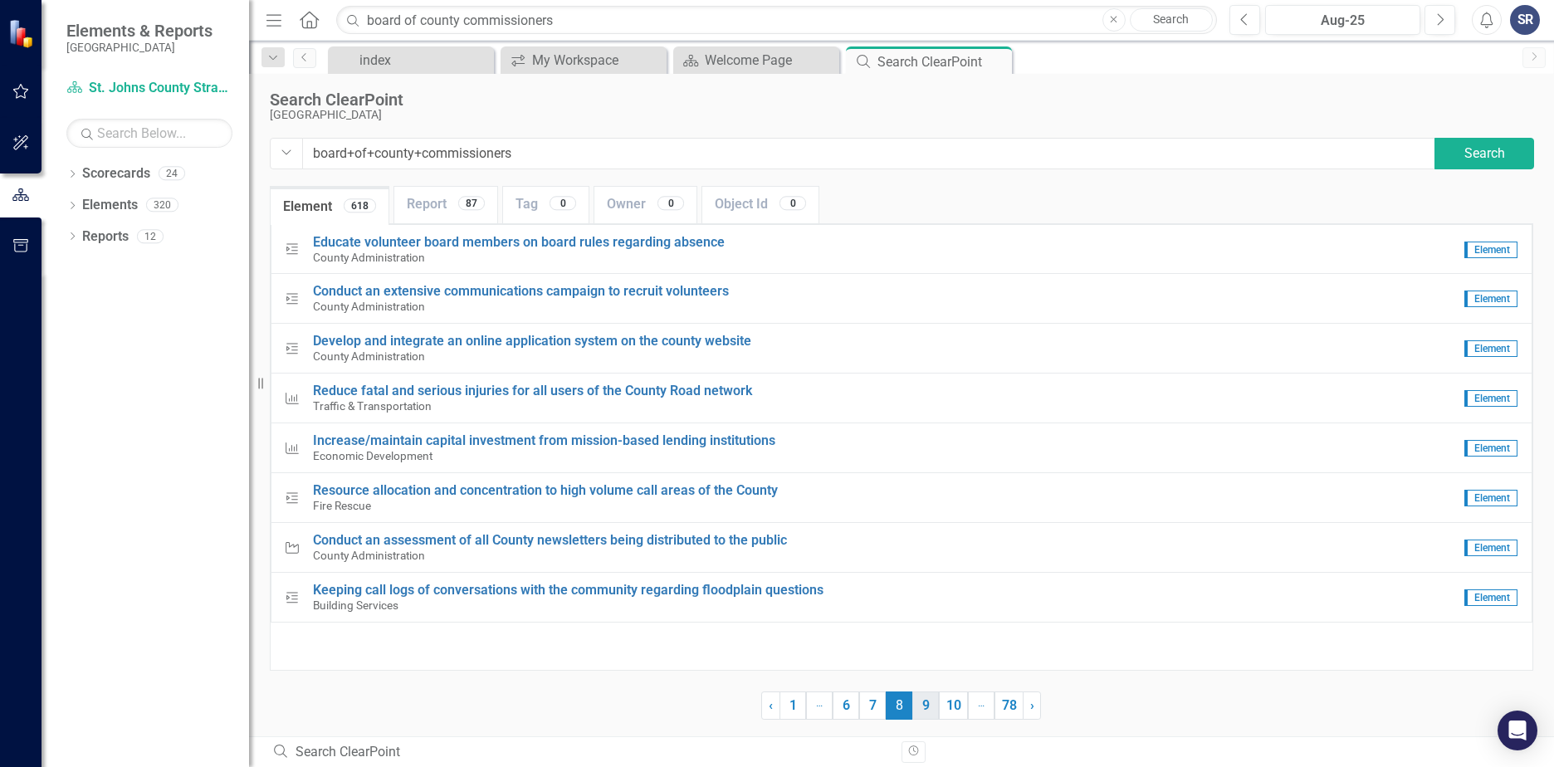
click at [934, 711] on link "9" at bounding box center [925, 706] width 27 height 28
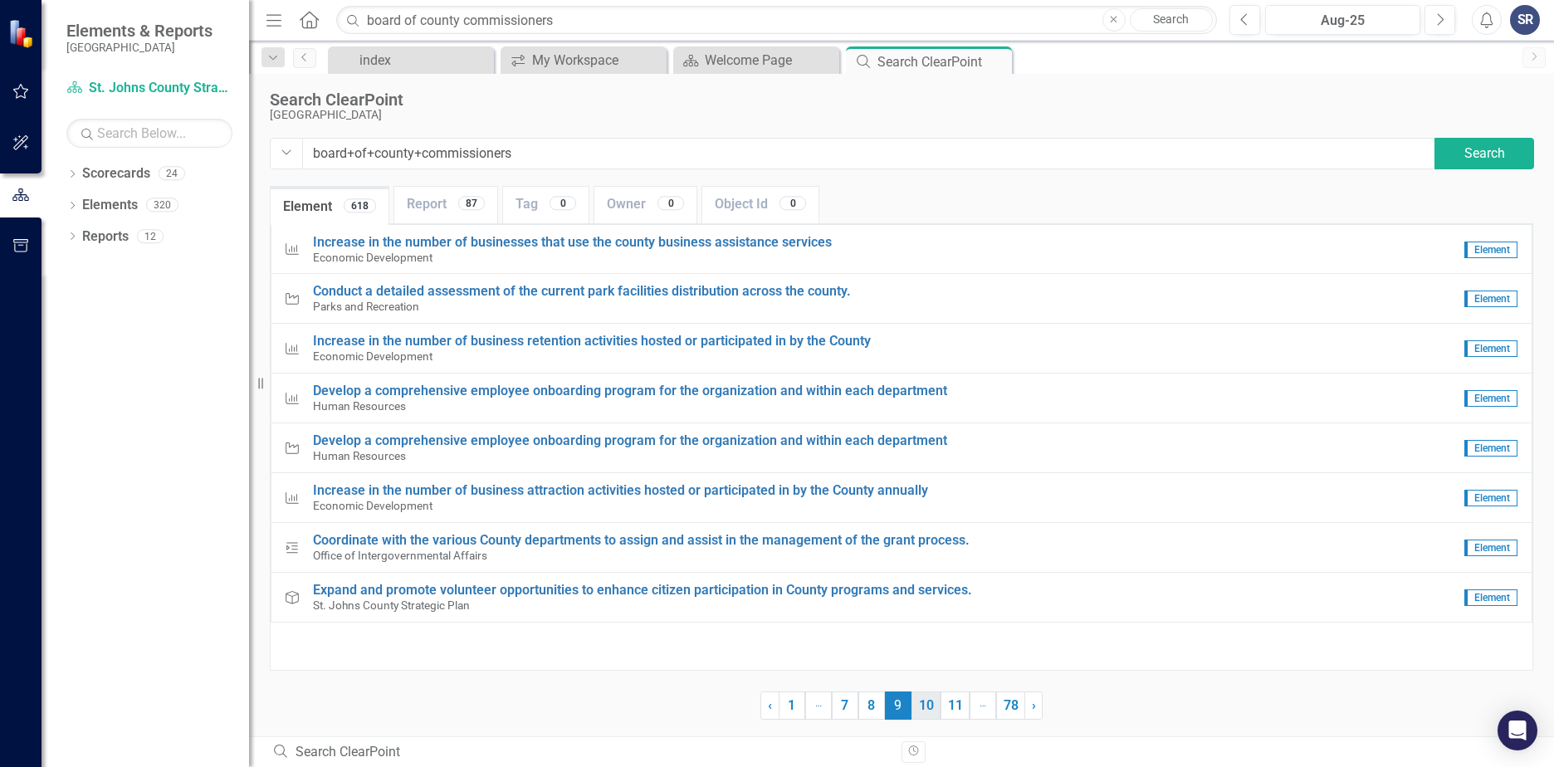
click at [929, 710] on link "10" at bounding box center [926, 706] width 29 height 28
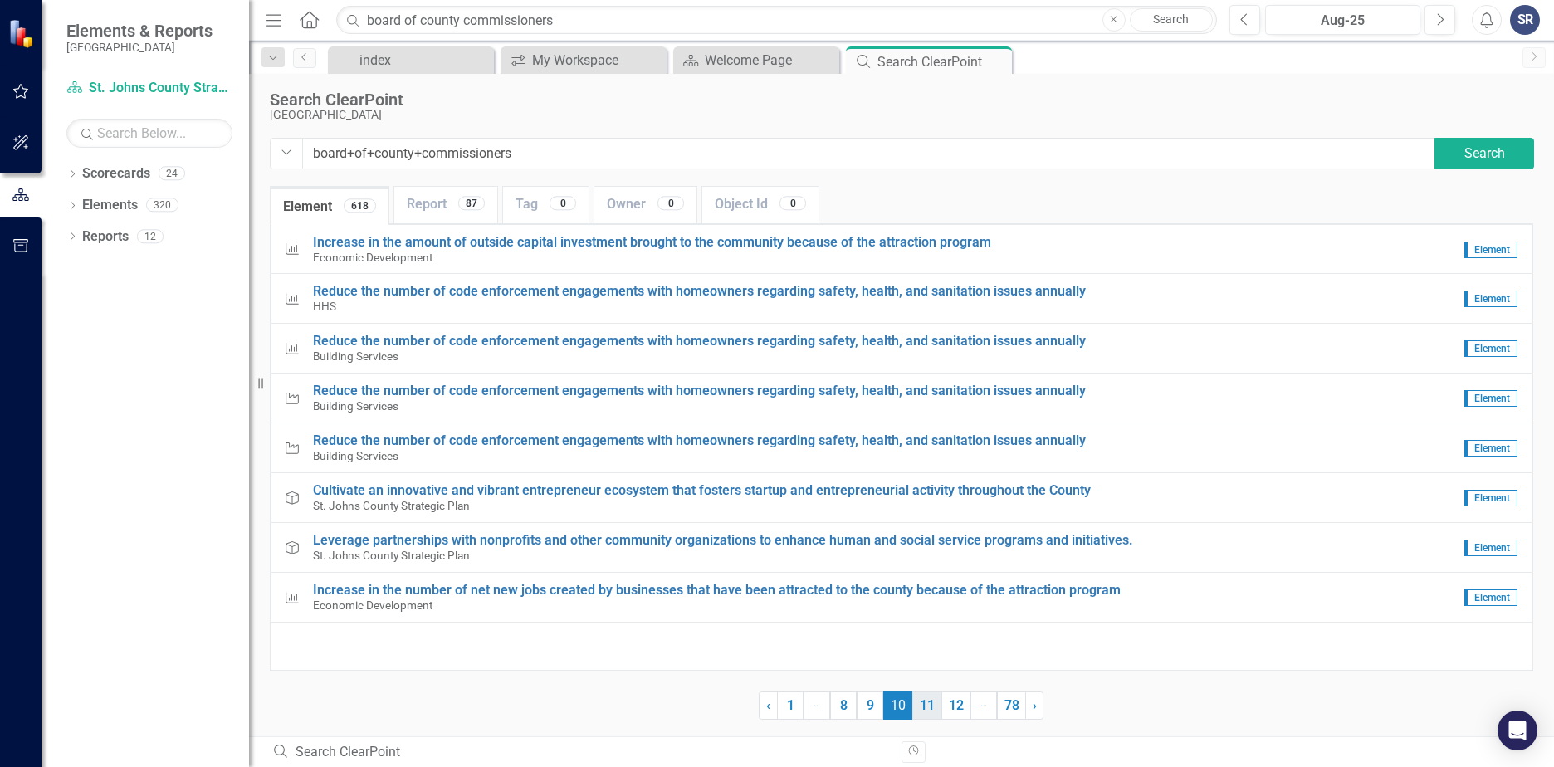
click at [935, 710] on link "11" at bounding box center [926, 706] width 29 height 28
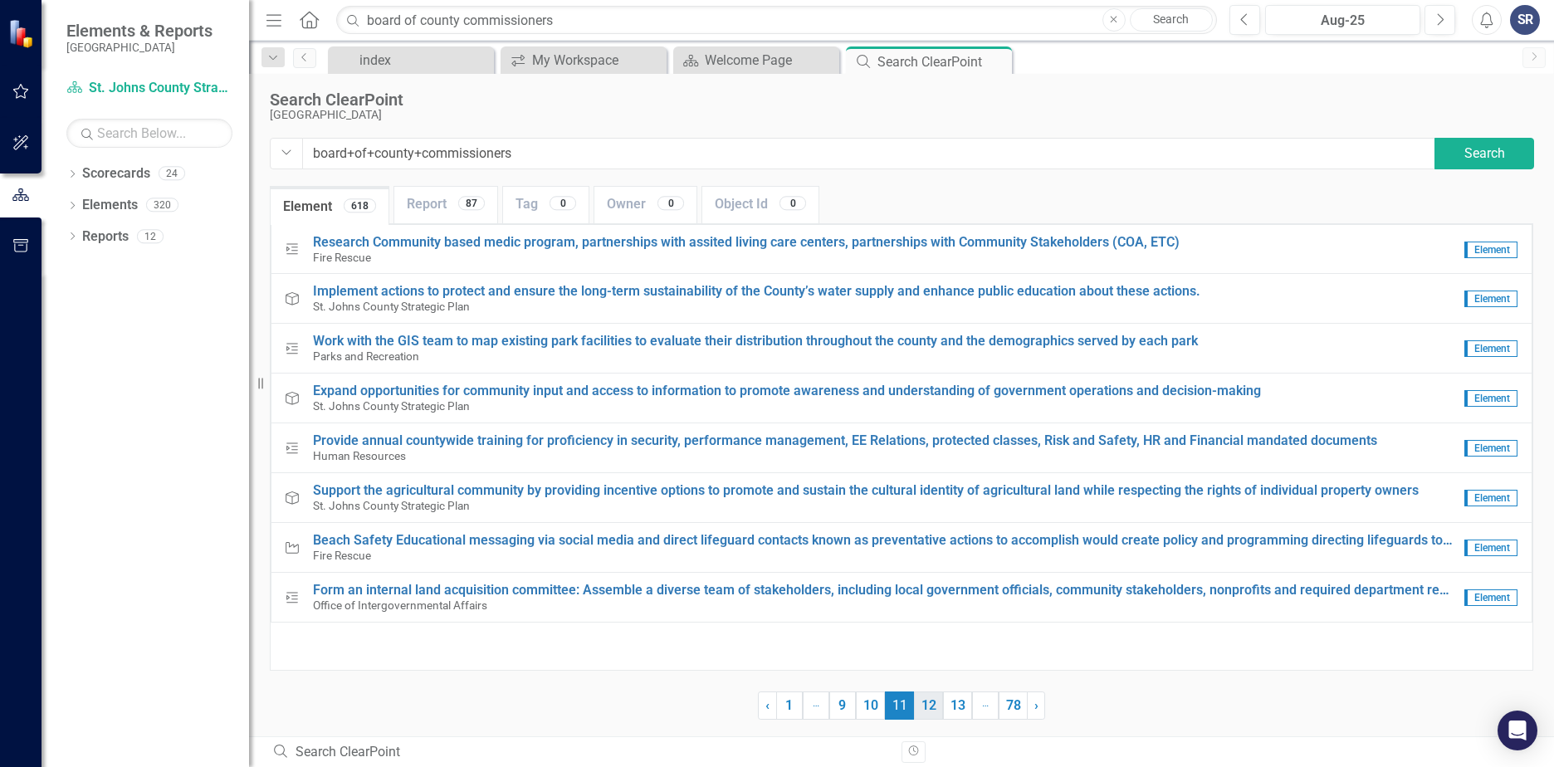
click at [935, 709] on link "12" at bounding box center [928, 706] width 29 height 28
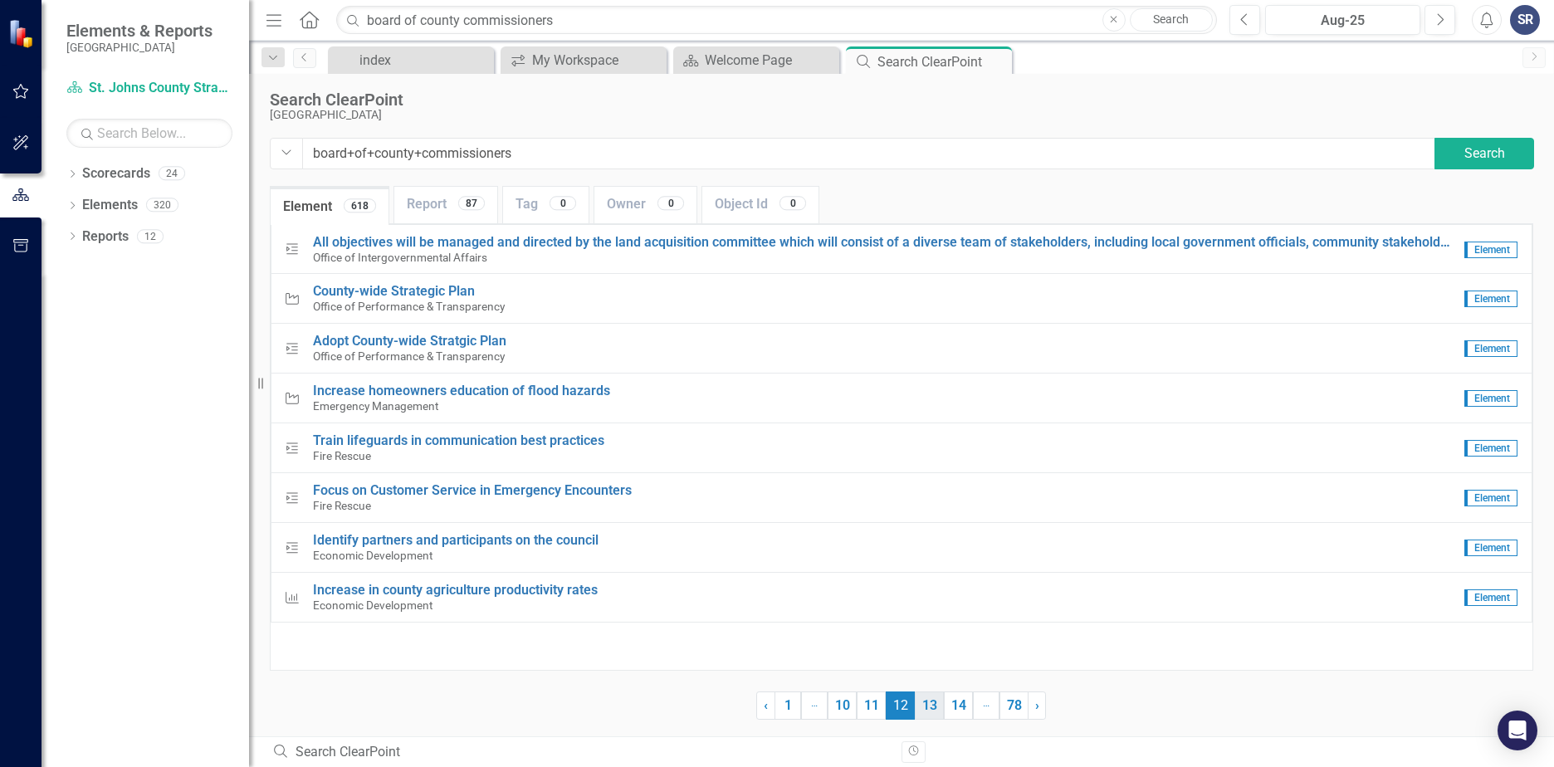
click at [936, 704] on link "13" at bounding box center [929, 706] width 29 height 28
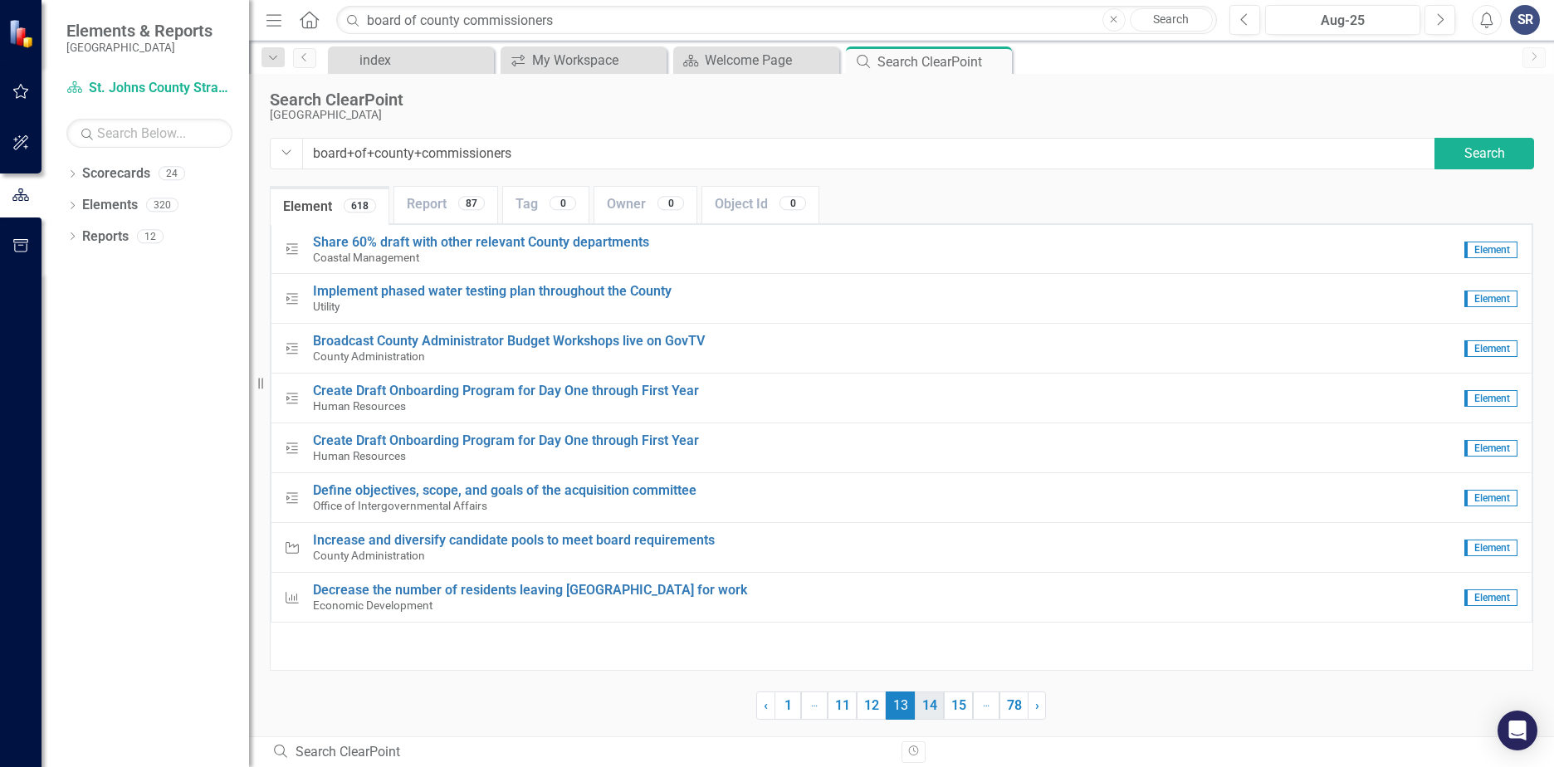
click at [932, 709] on link "14" at bounding box center [929, 706] width 29 height 28
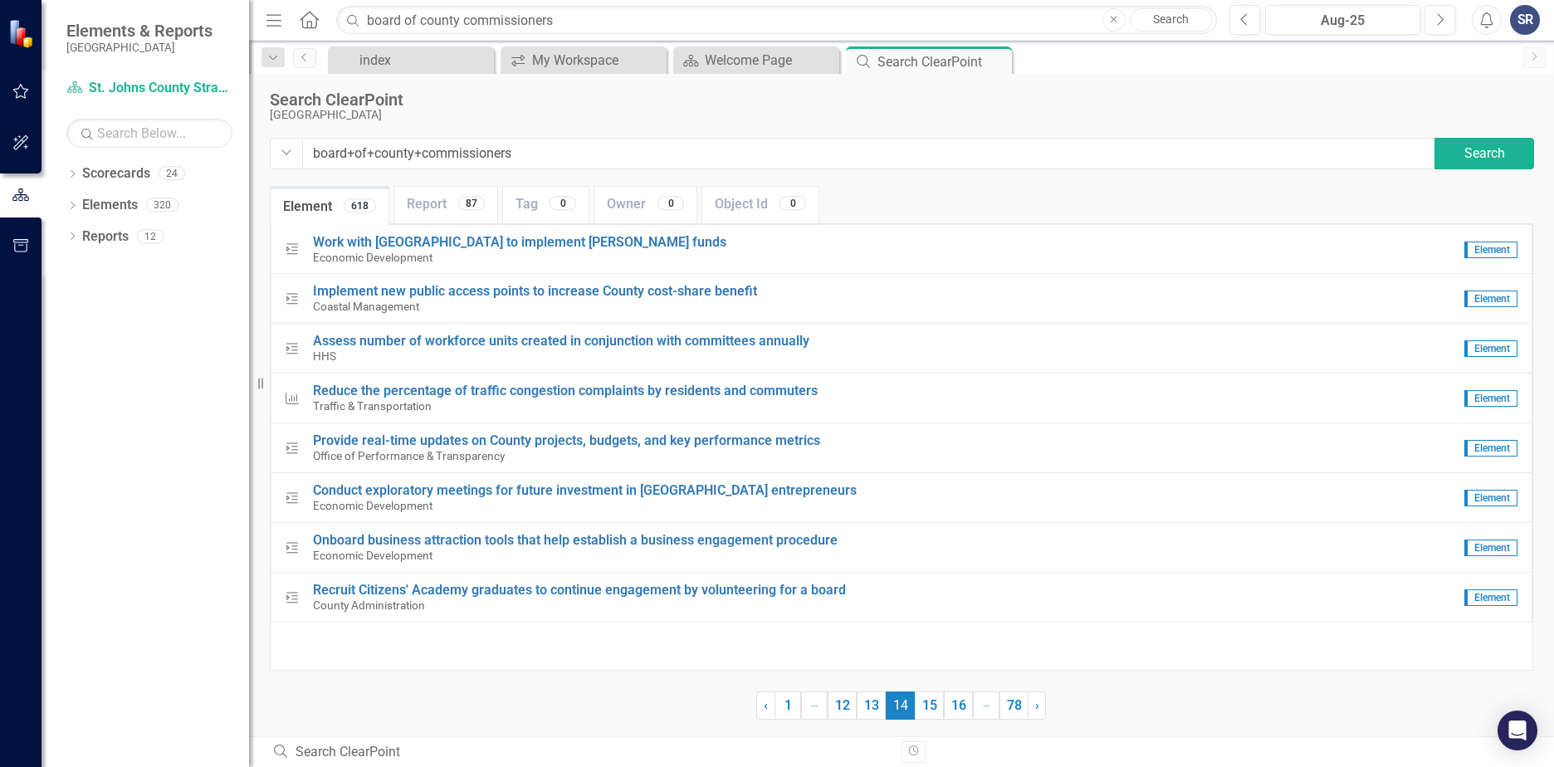
click at [932, 709] on link "15" at bounding box center [929, 706] width 29 height 28
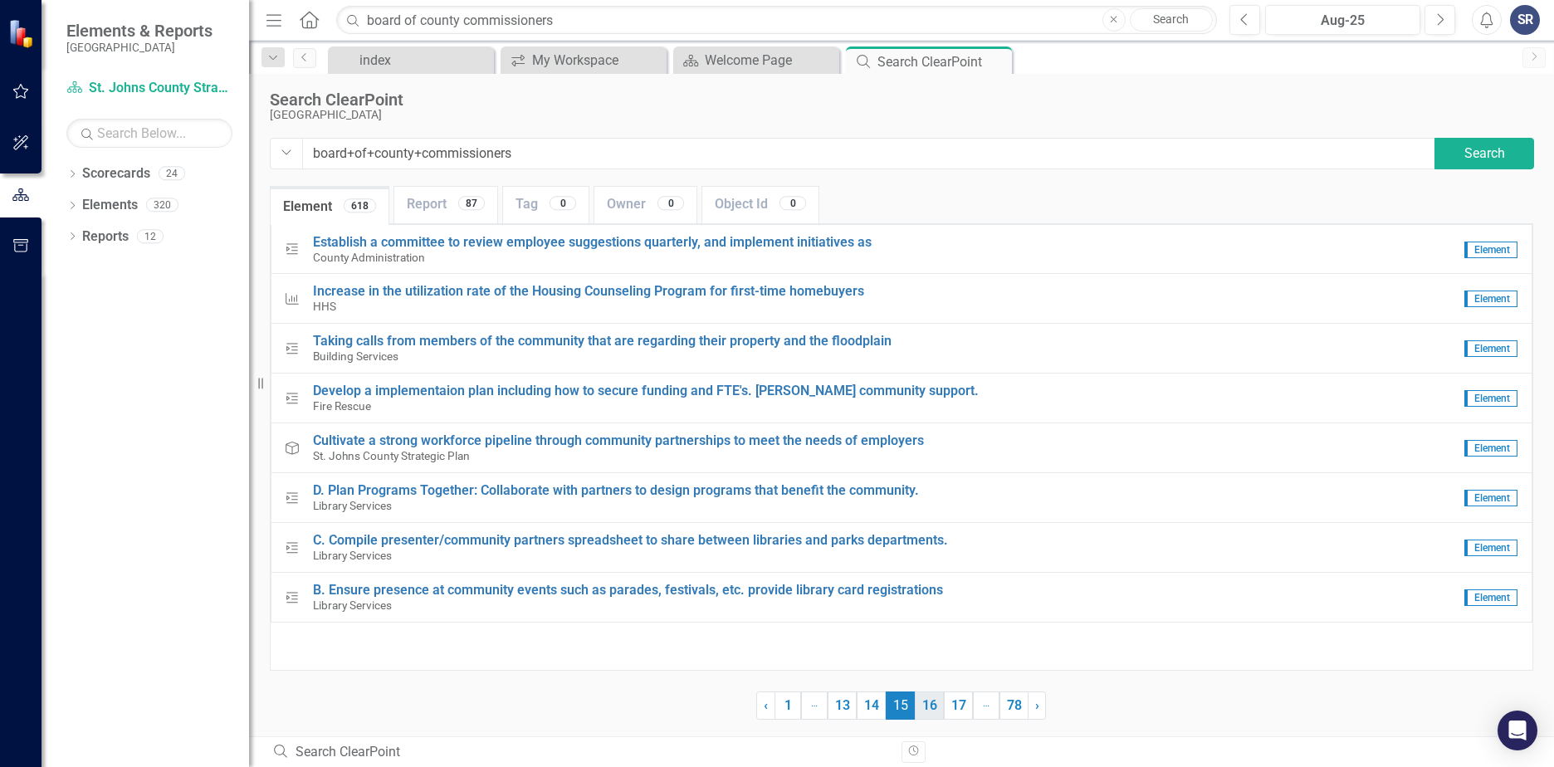
click at [933, 709] on link "16" at bounding box center [929, 706] width 29 height 28
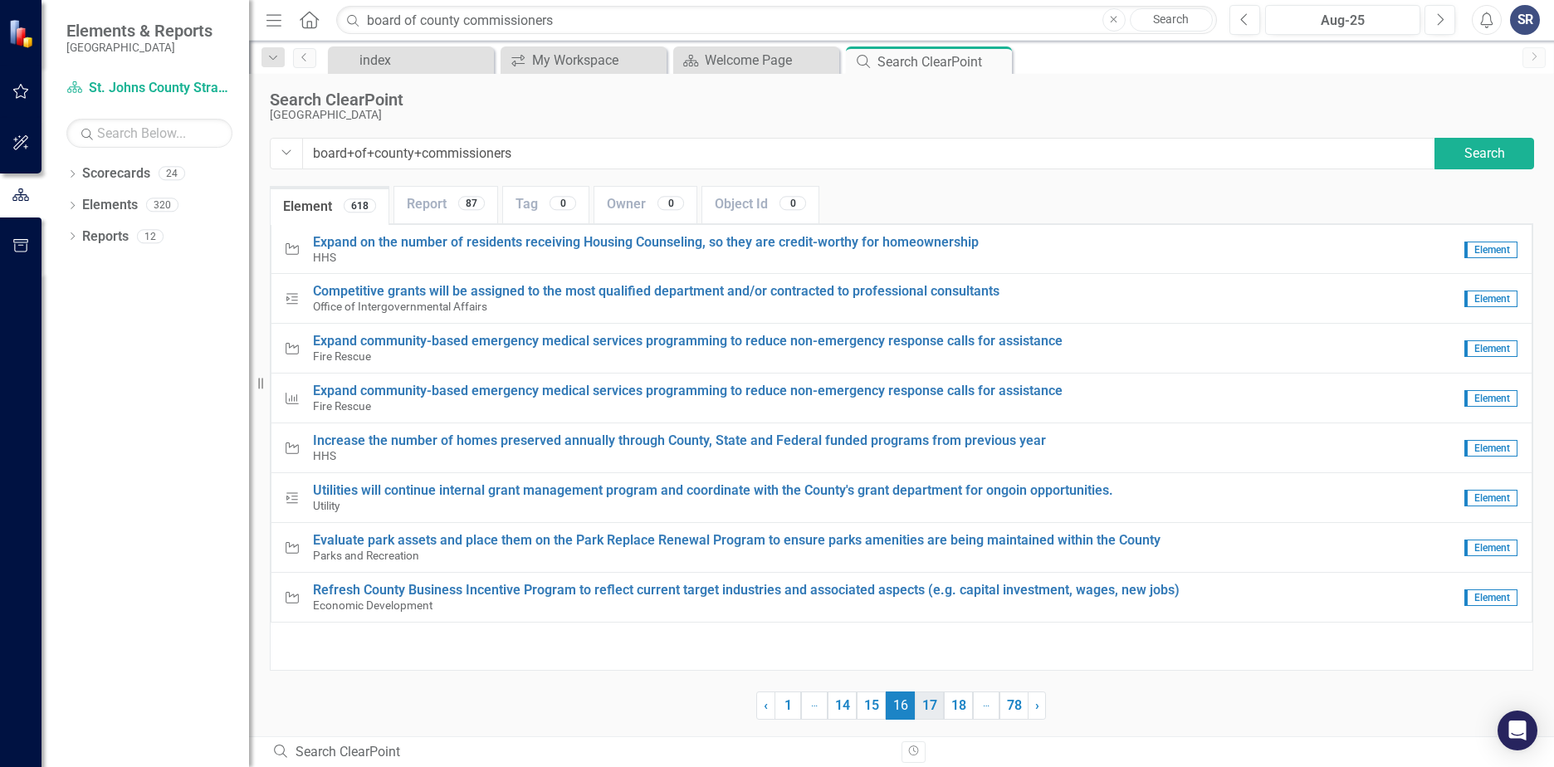
click at [932, 706] on link "17" at bounding box center [929, 706] width 29 height 28
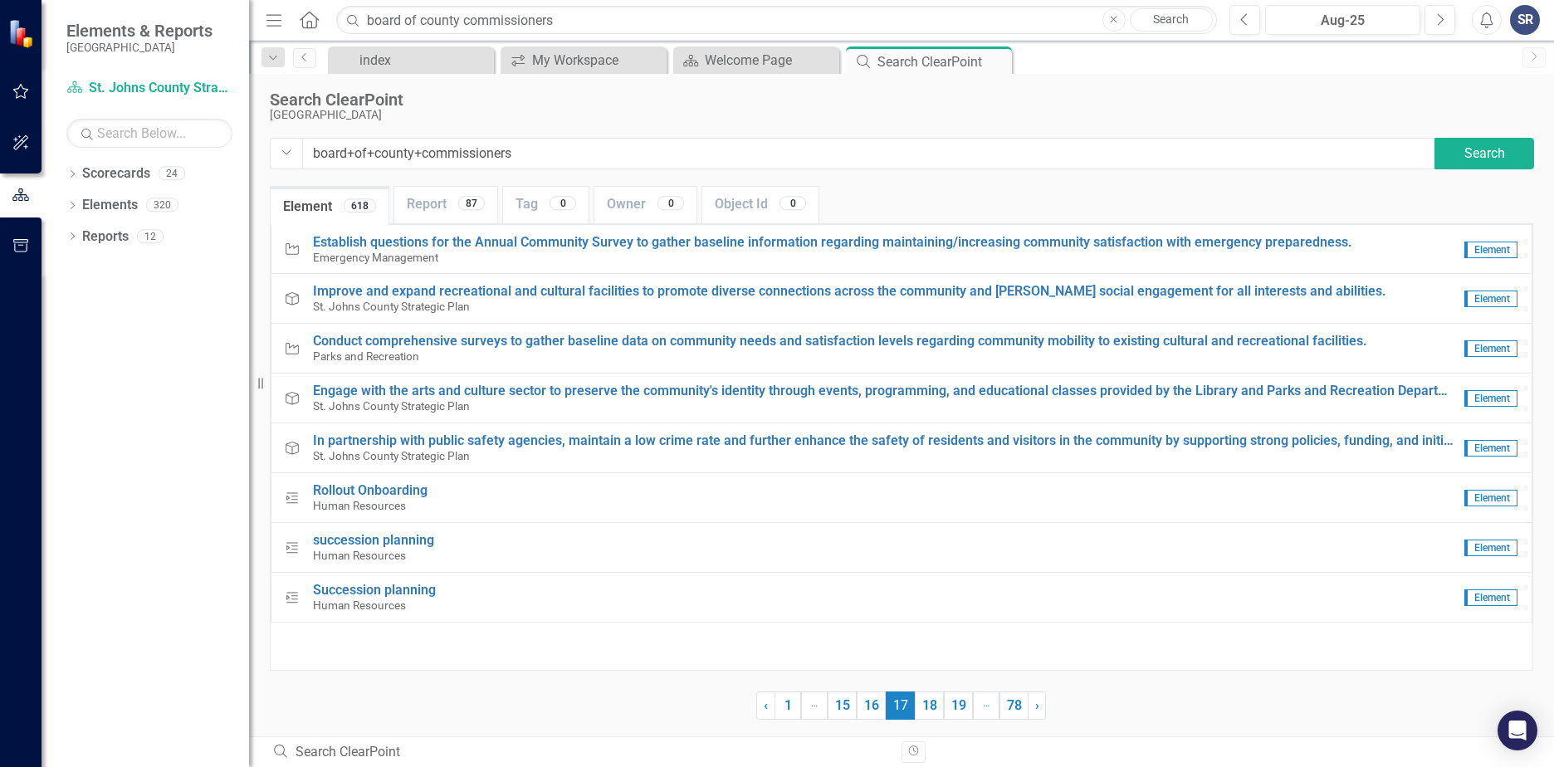
click at [932, 706] on link "18" at bounding box center [929, 706] width 29 height 28
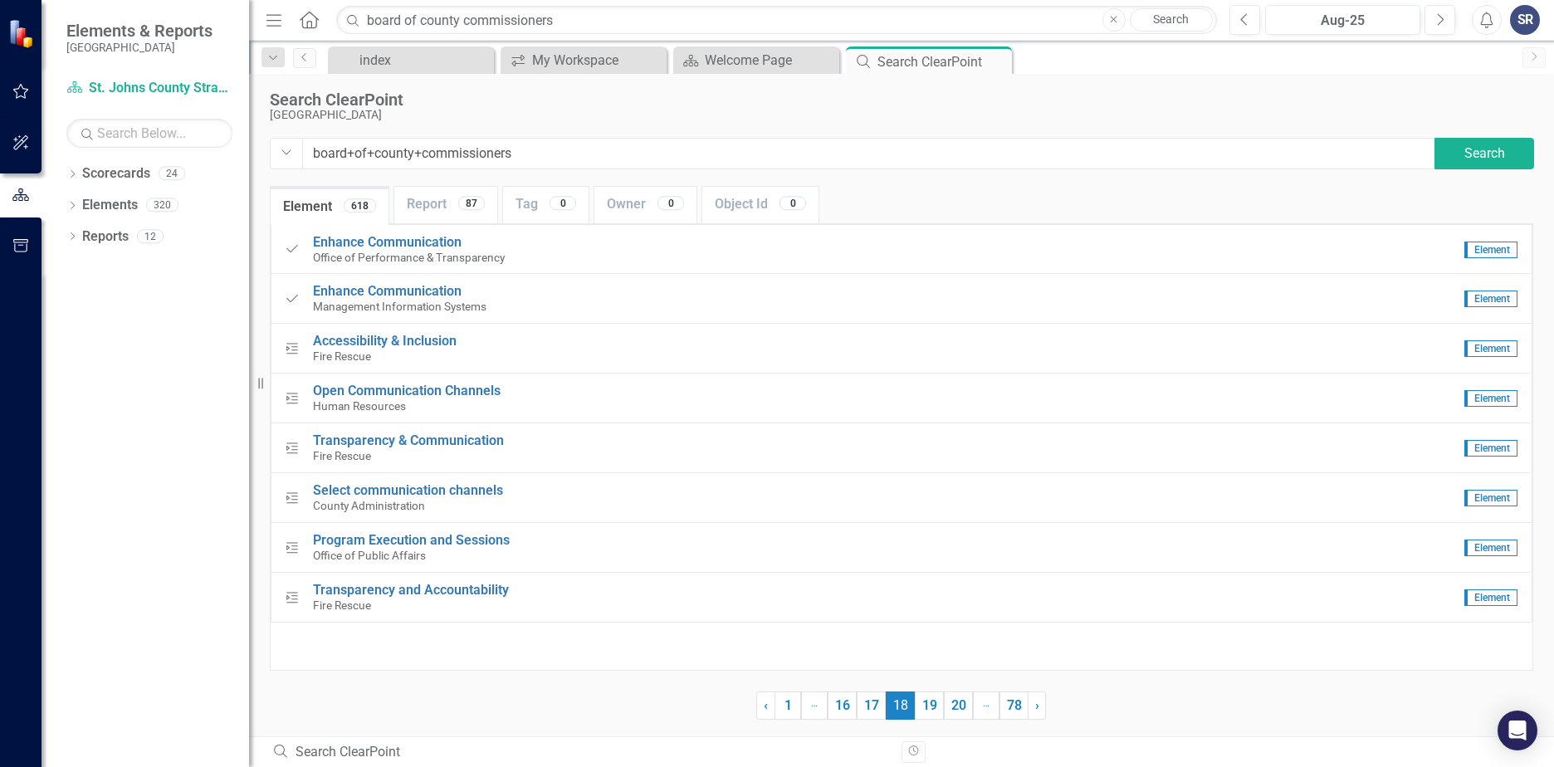
click at [932, 706] on link "19" at bounding box center [929, 706] width 29 height 28
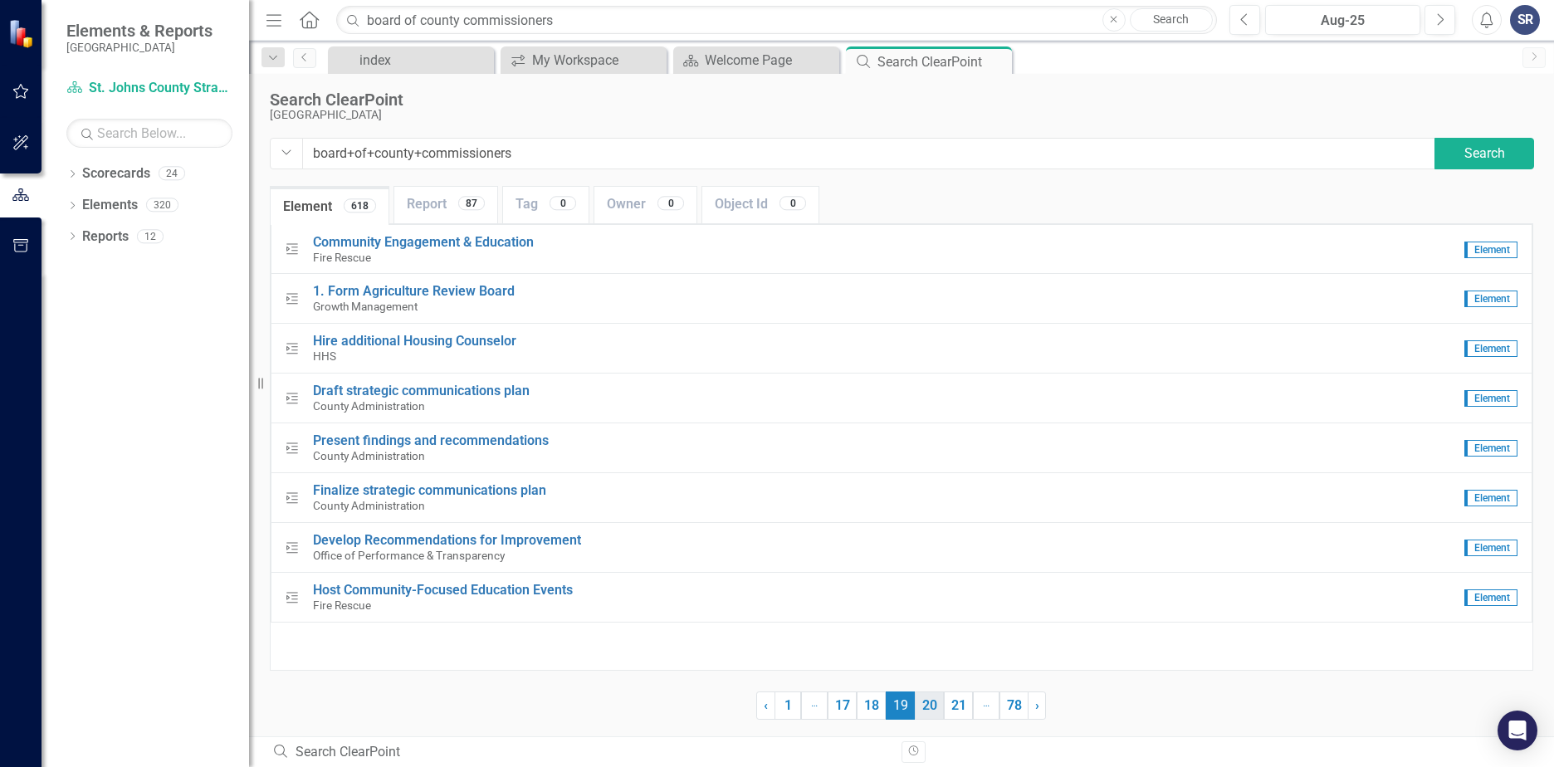
click at [932, 706] on link "20" at bounding box center [929, 706] width 29 height 28
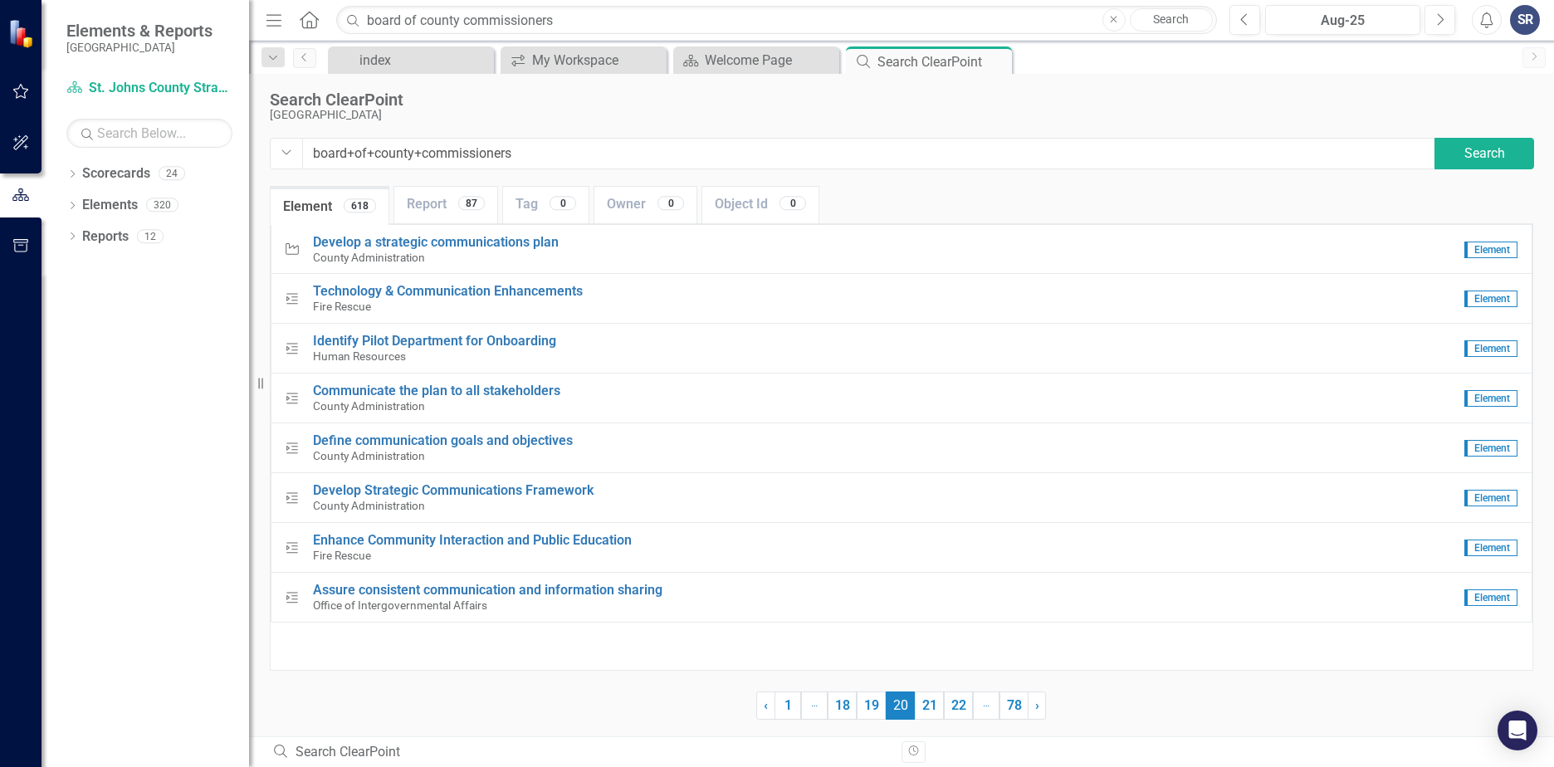
click at [932, 706] on link "21" at bounding box center [929, 706] width 29 height 28
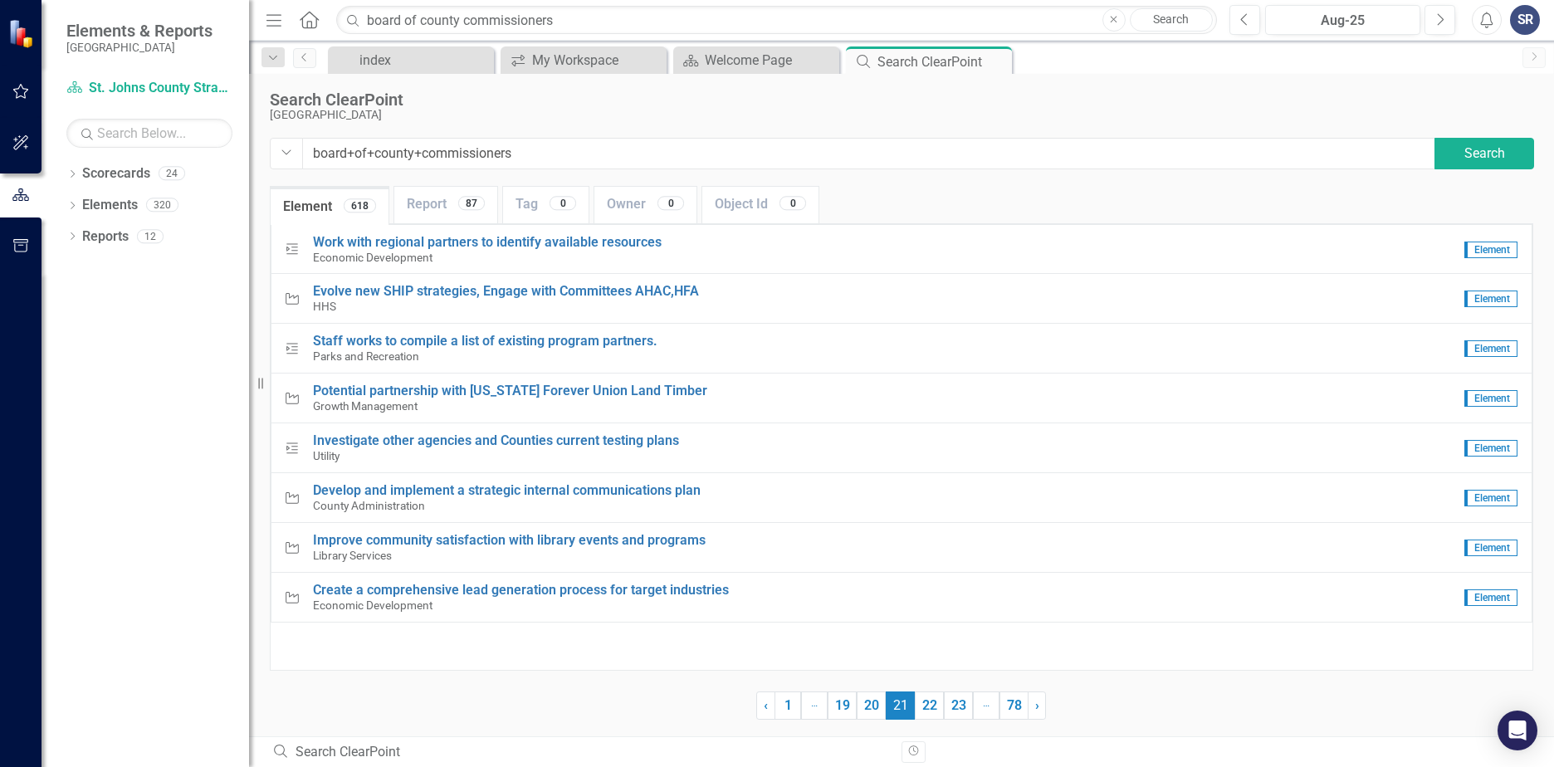
click at [932, 706] on link "22" at bounding box center [929, 706] width 29 height 28
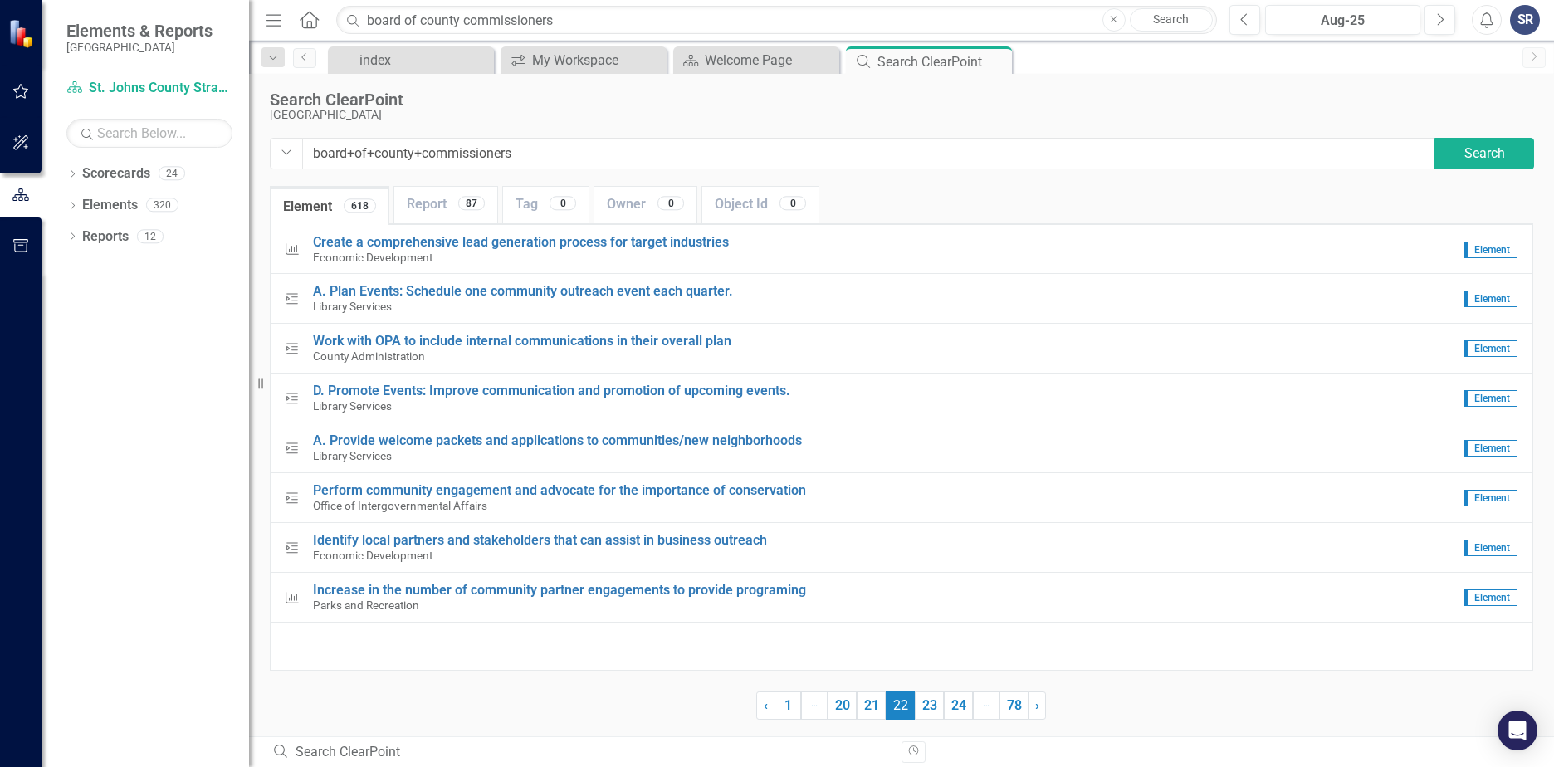
click at [932, 706] on link "23" at bounding box center [929, 706] width 29 height 28
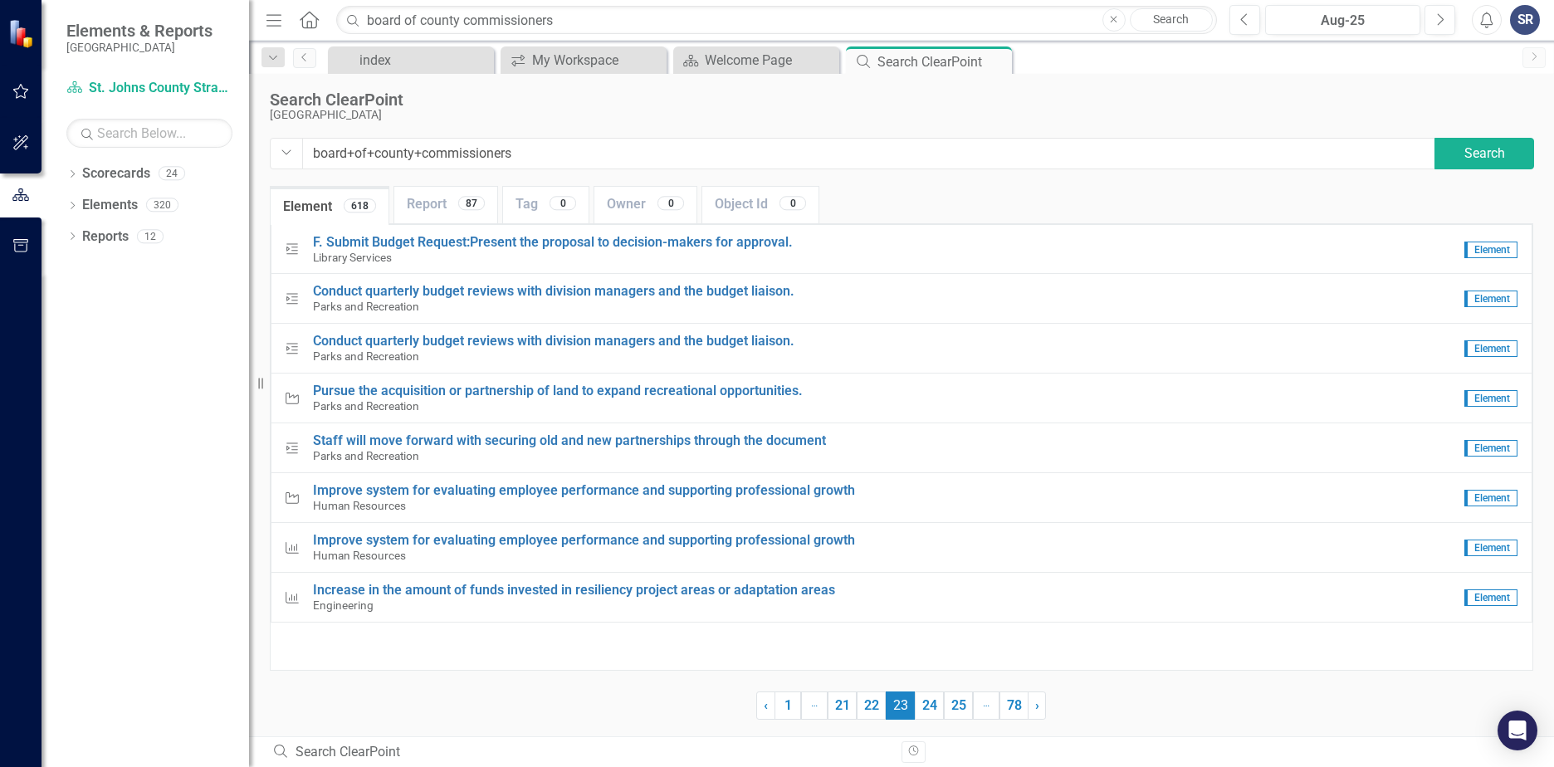
click at [932, 706] on link "24" at bounding box center [929, 706] width 29 height 28
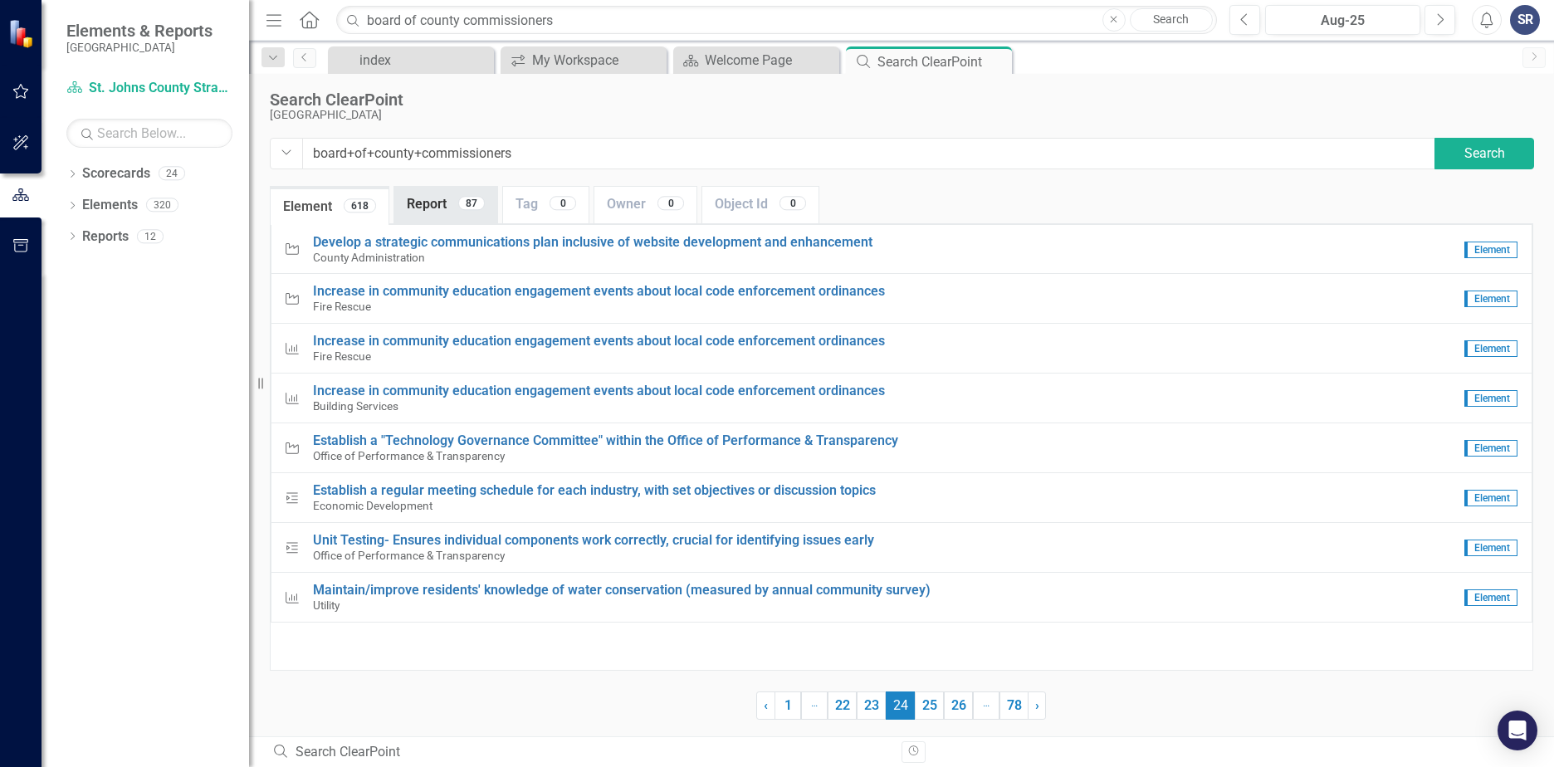
click at [434, 213] on link "Report 87" at bounding box center [445, 205] width 103 height 36
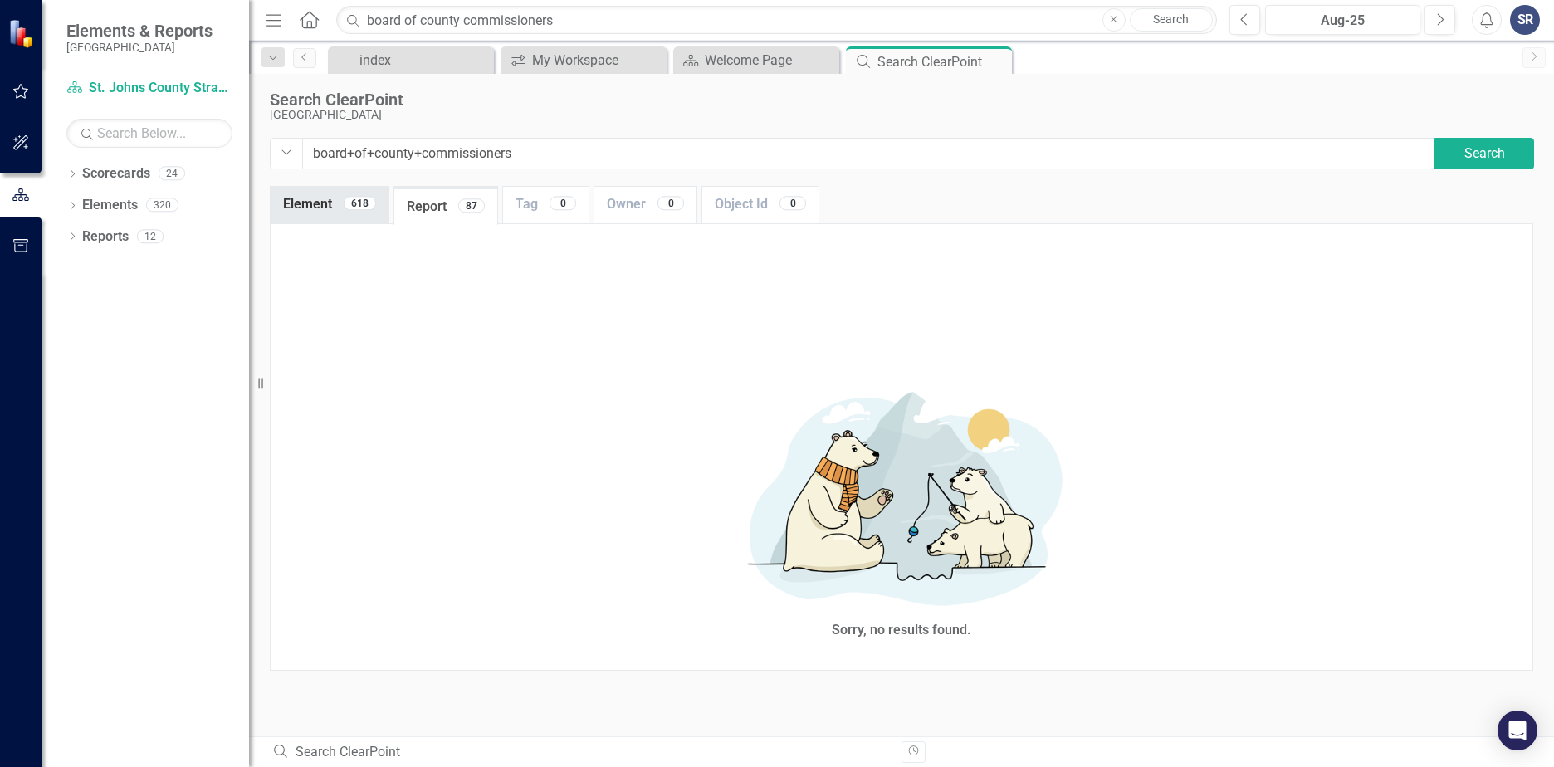
click at [320, 212] on link "Element 618" at bounding box center [330, 205] width 118 height 36
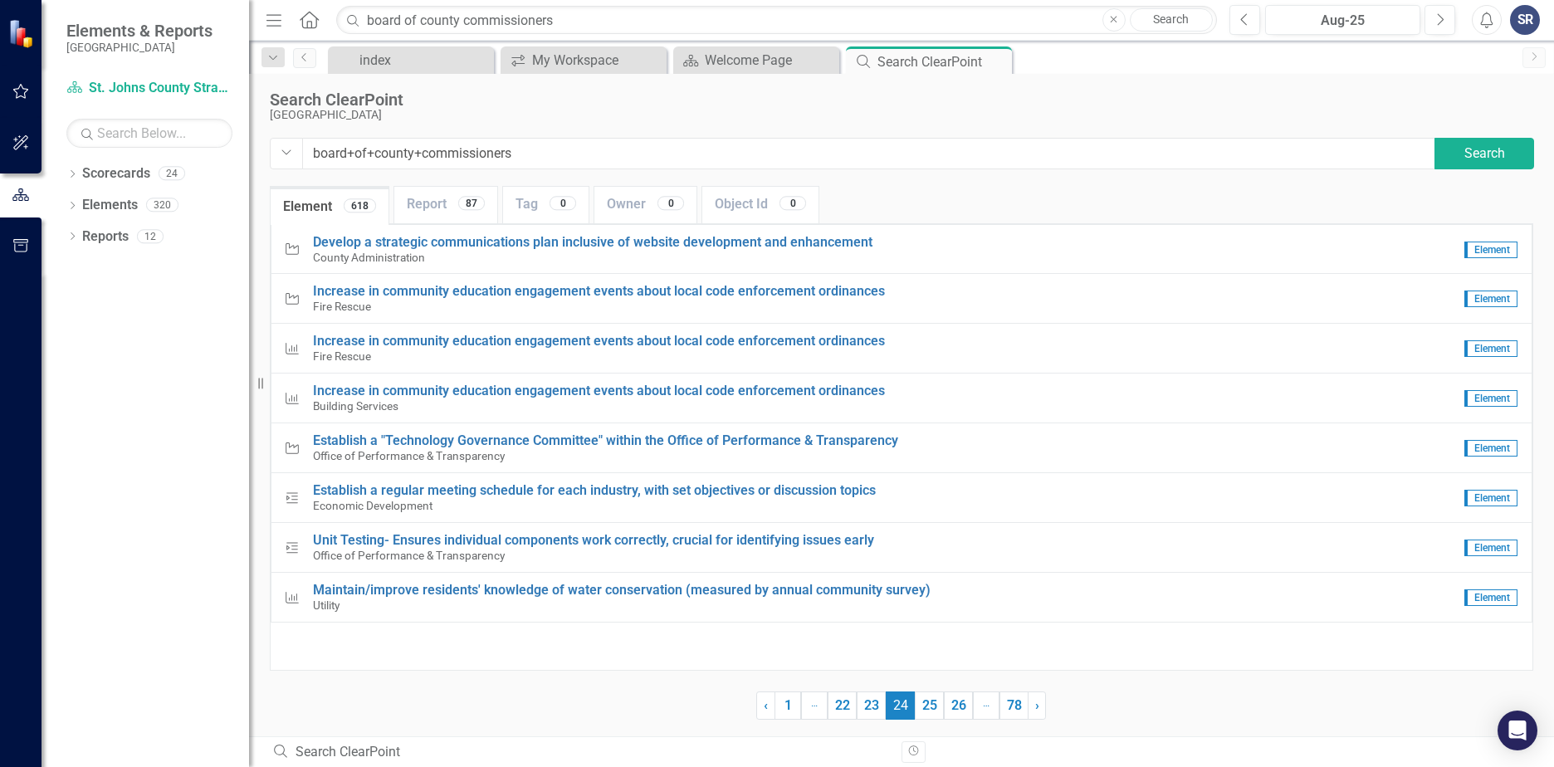
click at [311, 22] on icon at bounding box center [309, 19] width 19 height 17
